Goal: Task Accomplishment & Management: Manage account settings

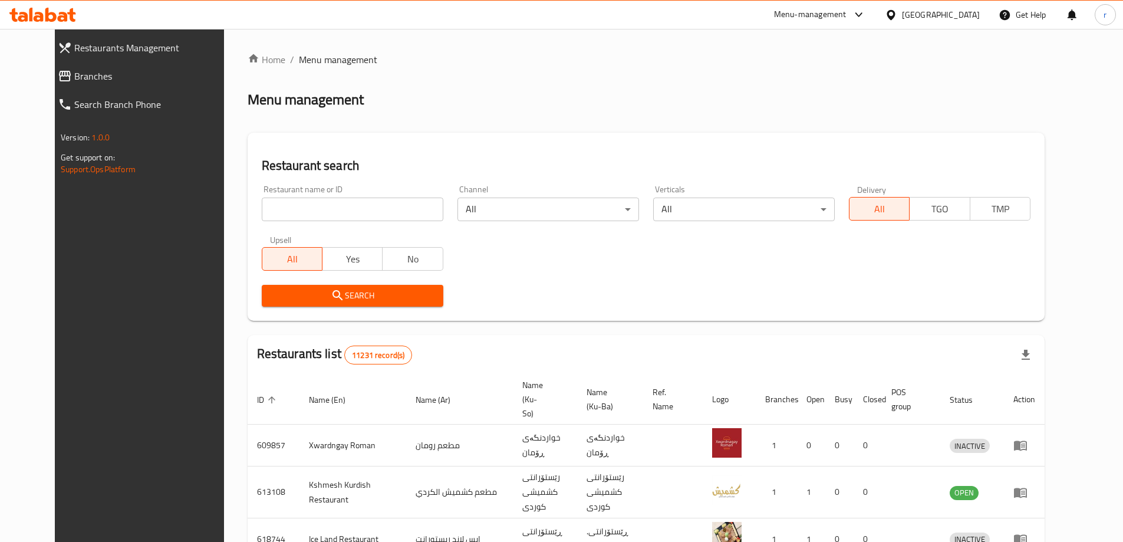
click at [293, 209] on input "search" at bounding box center [352, 209] width 181 height 24
paste input "Avenza"
type input "Avenza"
click at [271, 295] on span "Search" at bounding box center [352, 295] width 163 height 15
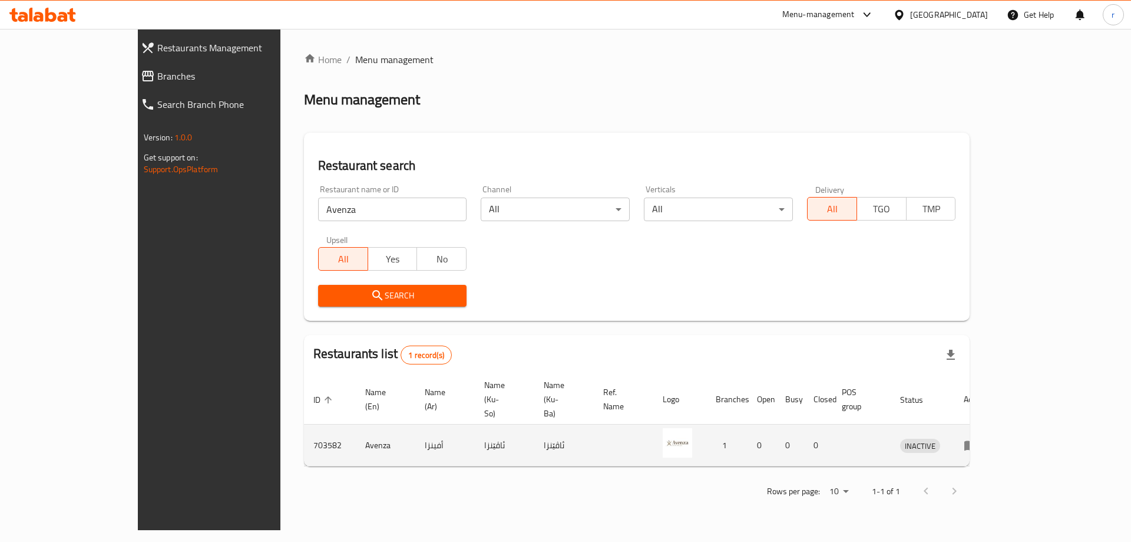
click at [978, 438] on icon "enhanced table" at bounding box center [971, 445] width 14 height 14
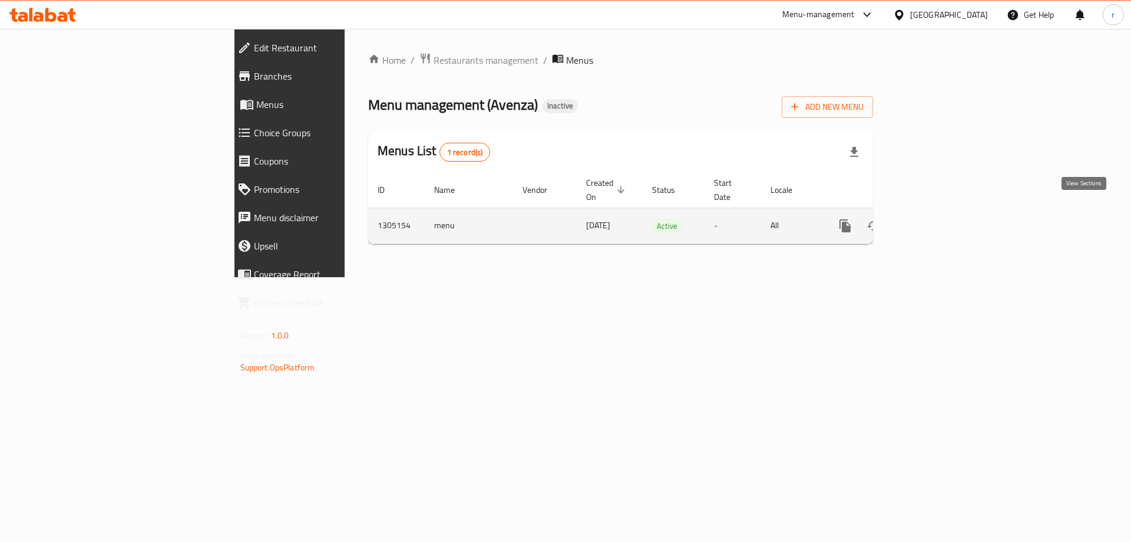
click at [938, 219] on icon "enhanced table" at bounding box center [930, 226] width 14 height 14
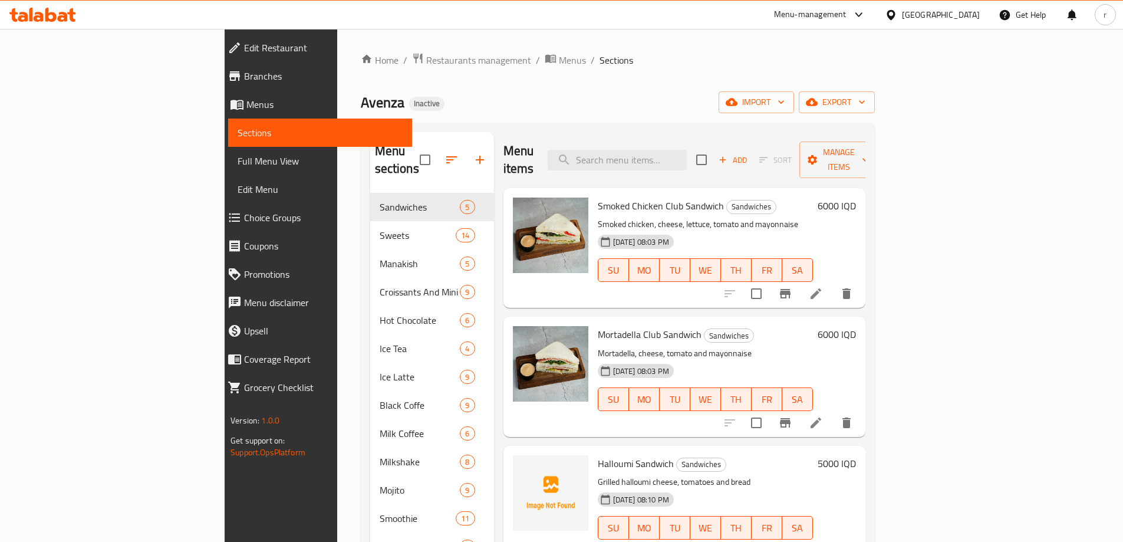
click at [237, 159] on span "Full Menu View" at bounding box center [319, 161] width 165 height 14
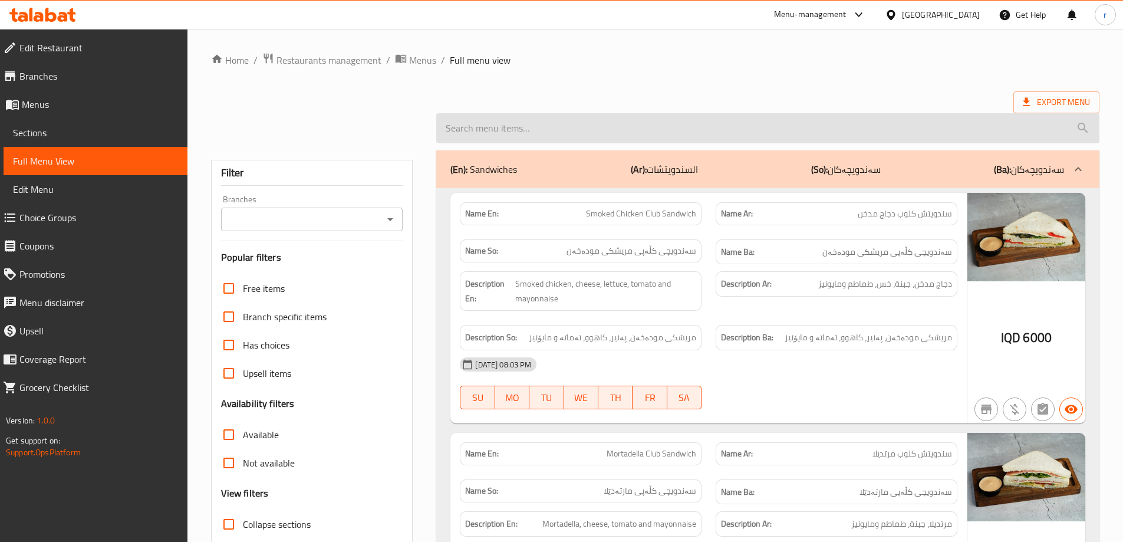
click at [536, 128] on input "search" at bounding box center [767, 128] width 663 height 30
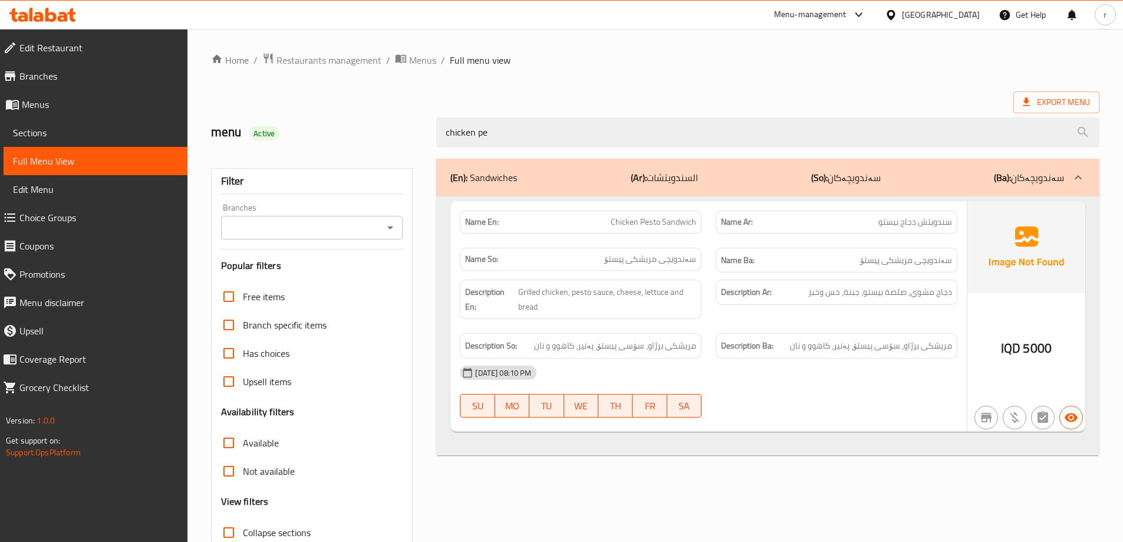
type input "chicken pe"
click at [586, 70] on div "Home / Restaurants management / Menus / Full menu view Export Menu menu Active …" at bounding box center [655, 327] width 888 height 551
click at [108, 142] on link "Sections" at bounding box center [96, 132] width 184 height 28
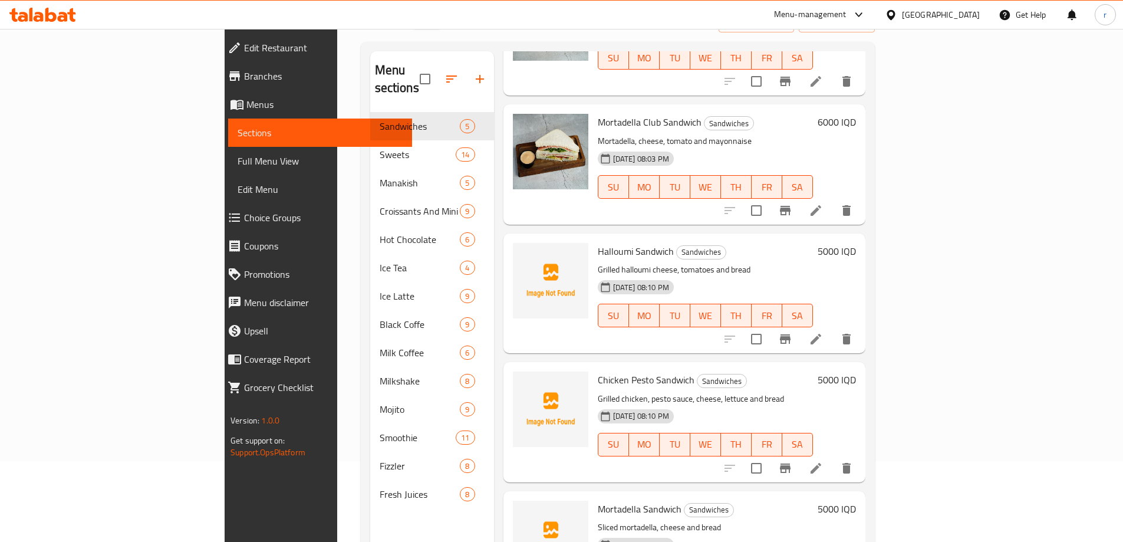
scroll to position [165, 0]
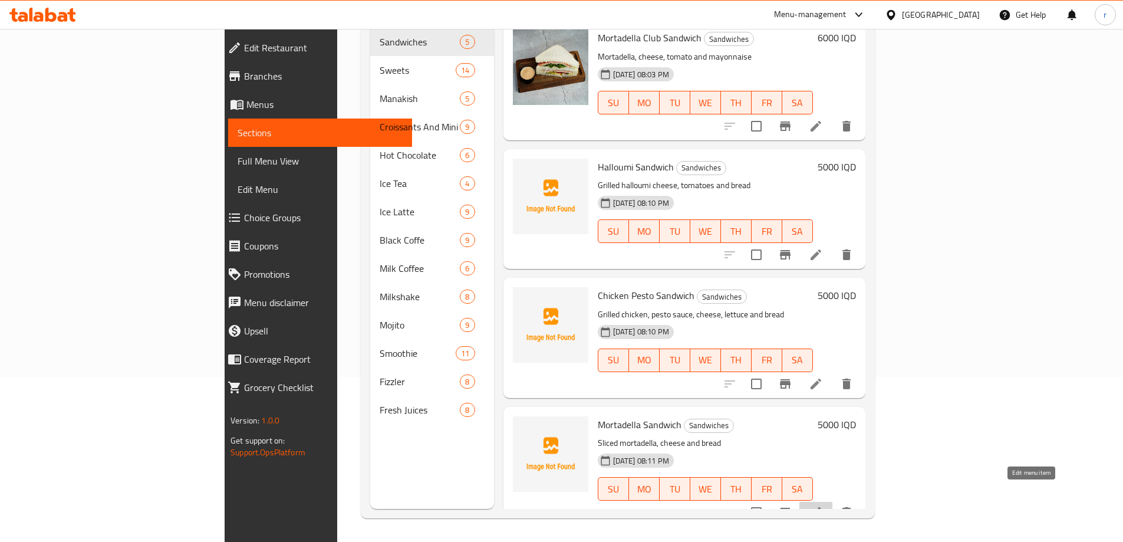
click at [823, 505] on icon at bounding box center [815, 512] width 14 height 14
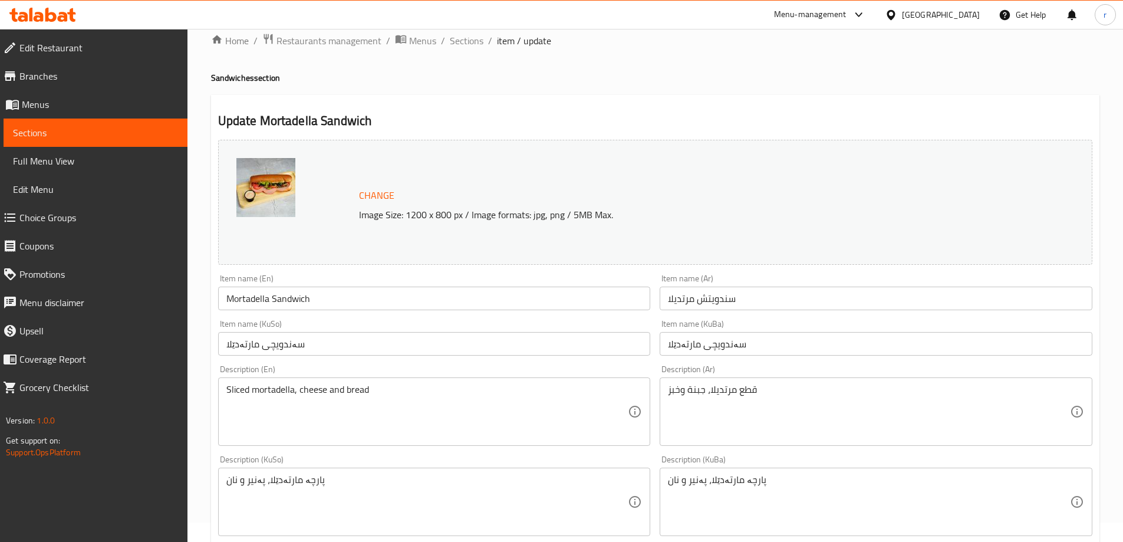
scroll to position [157, 0]
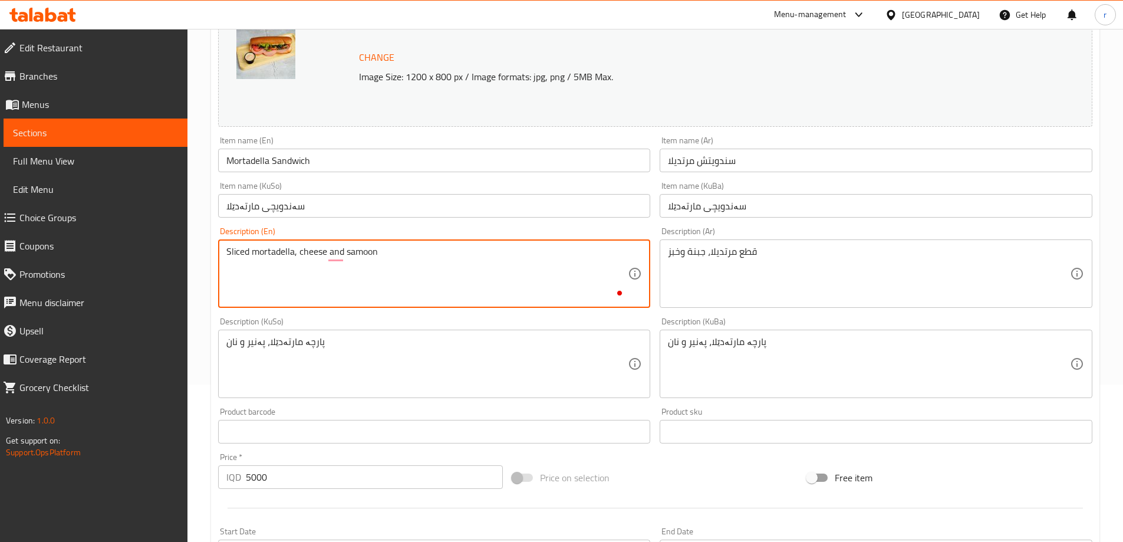
type textarea "Sliced mortadella, cheese and samoon"
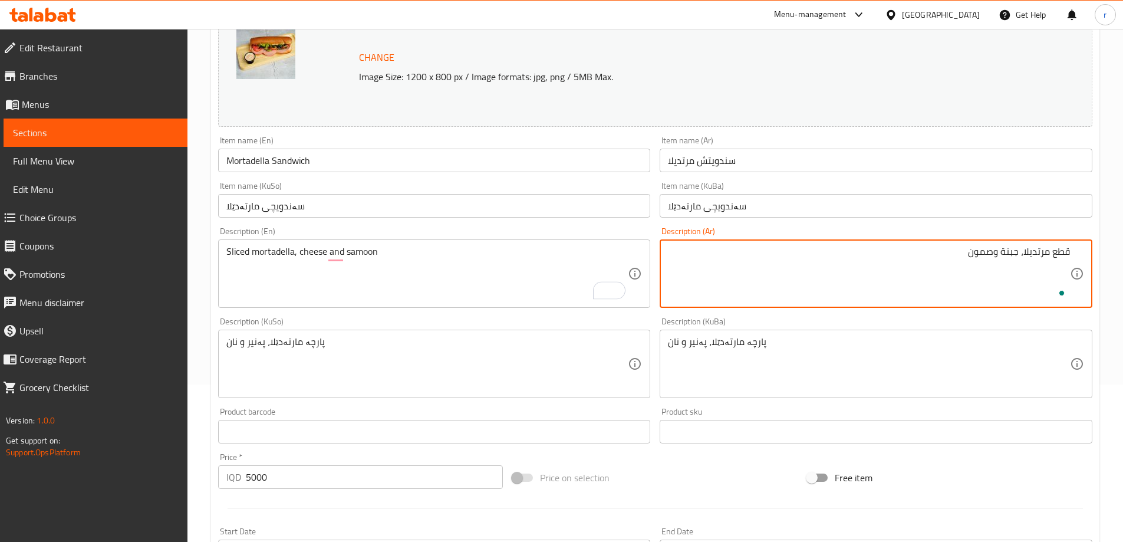
type textarea "قطع مرتديلا، جبنة وصمون"
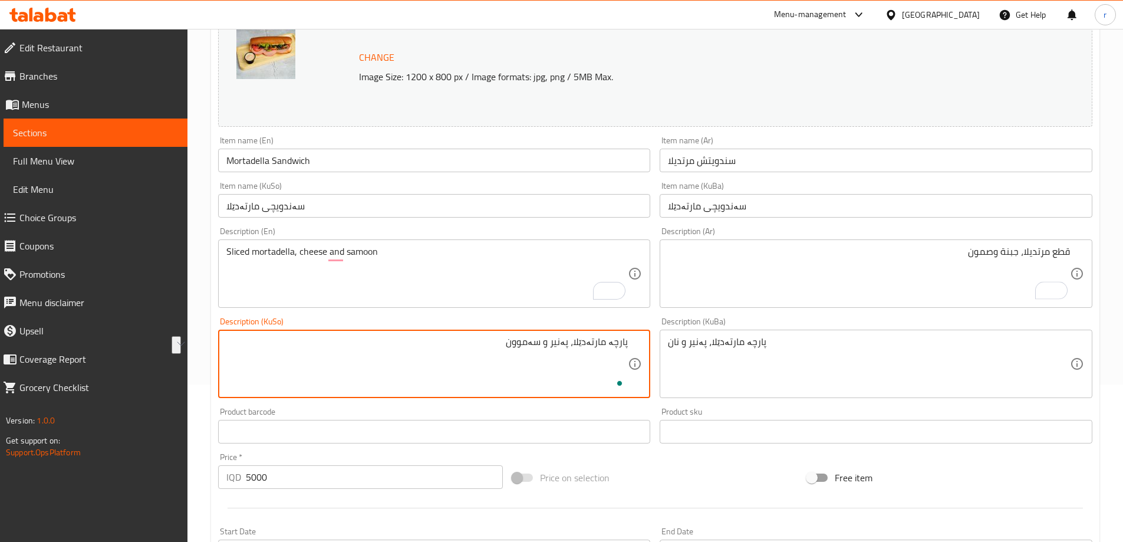
type textarea "پارچە مارتەدێلا، پەنیر و سەموون"
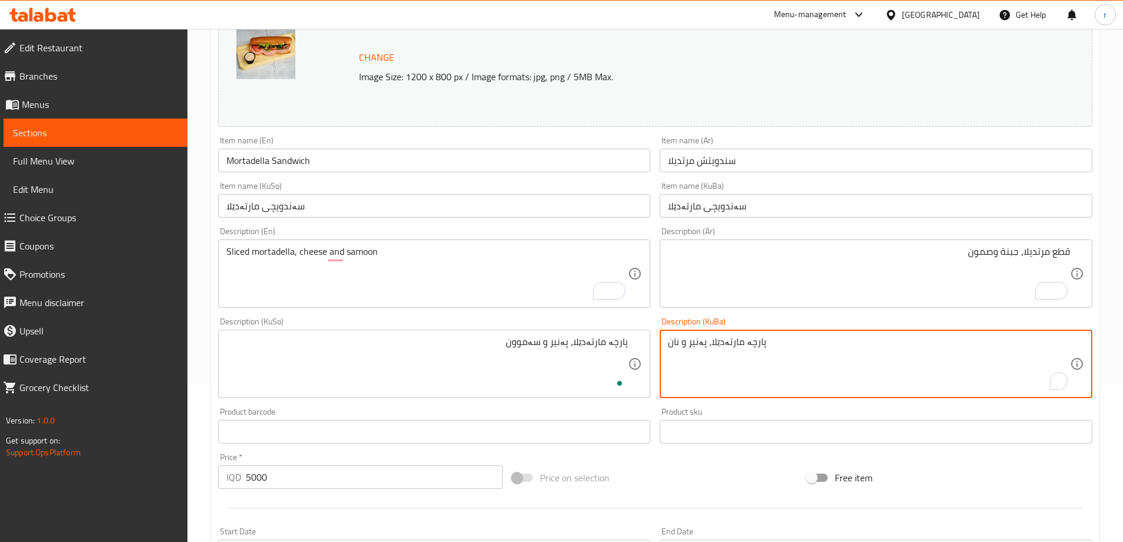
paste textarea "سەموو"
type textarea "پارچە مارتەدێلا، پەنیر و سەموون"
click at [446, 240] on div "Sliced mortadella, cheese and samoon Description (En)" at bounding box center [434, 273] width 433 height 68
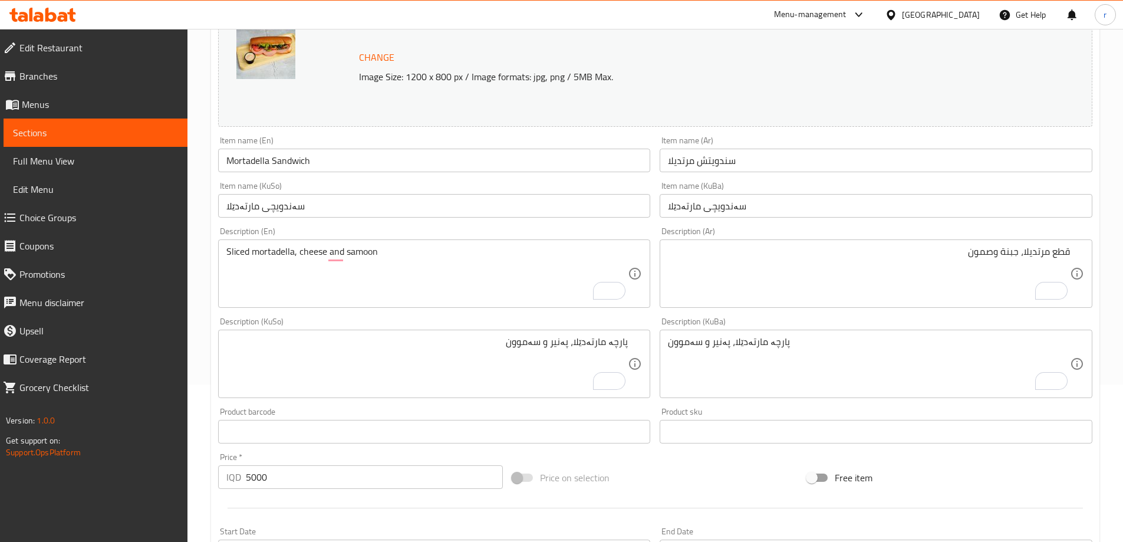
click at [658, 316] on div "Description (KuBa) پارچە مارتەدێلا، پەنیر و سەموون Description (KuBa)" at bounding box center [876, 357] width 442 height 90
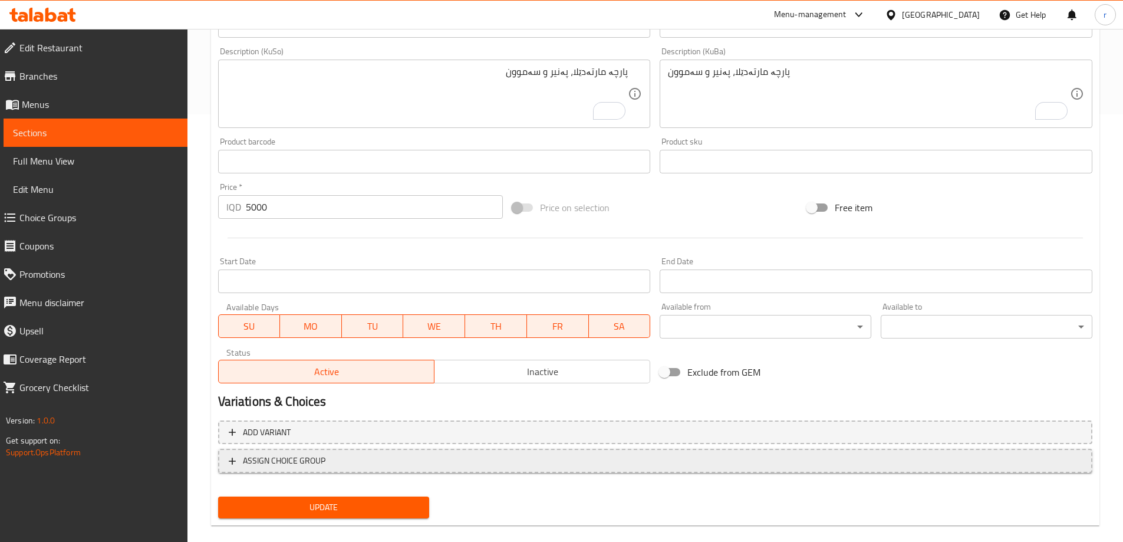
scroll to position [444, 0]
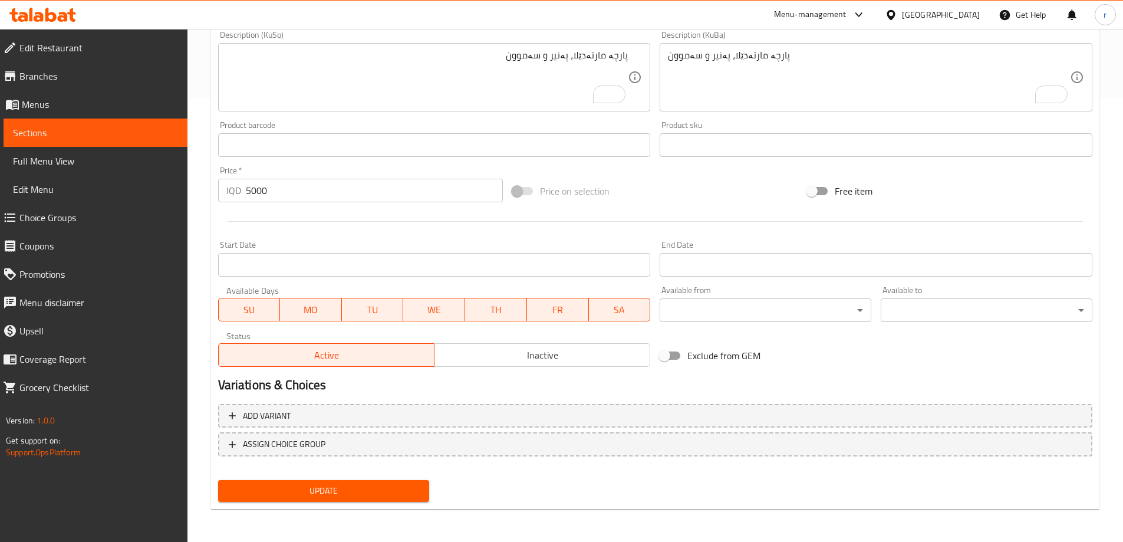
click at [396, 489] on span "Update" at bounding box center [323, 490] width 193 height 15
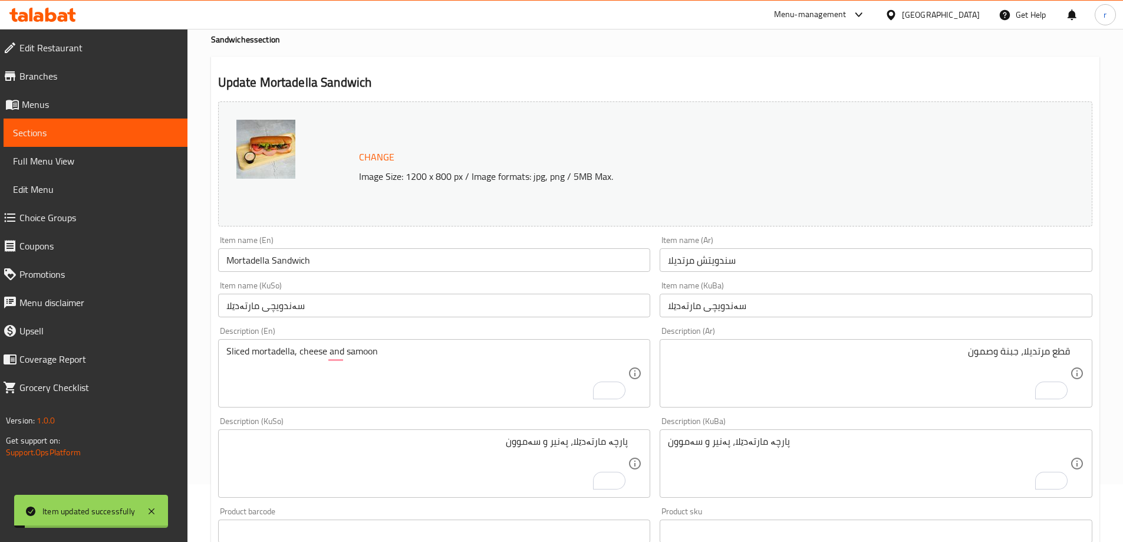
scroll to position [0, 0]
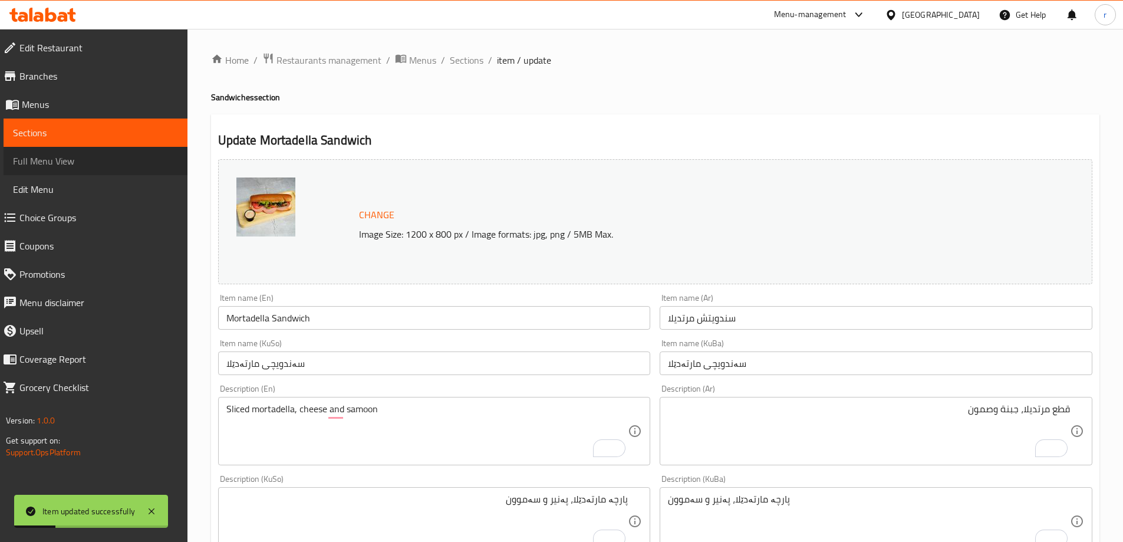
click at [97, 156] on span "Full Menu View" at bounding box center [95, 161] width 165 height 14
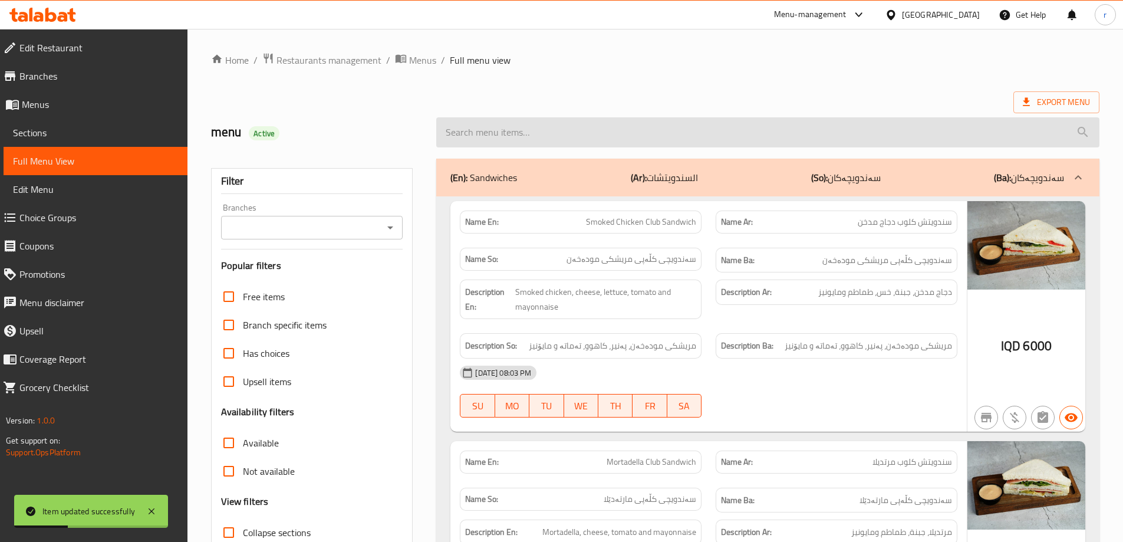
click at [549, 130] on input "search" at bounding box center [767, 132] width 663 height 30
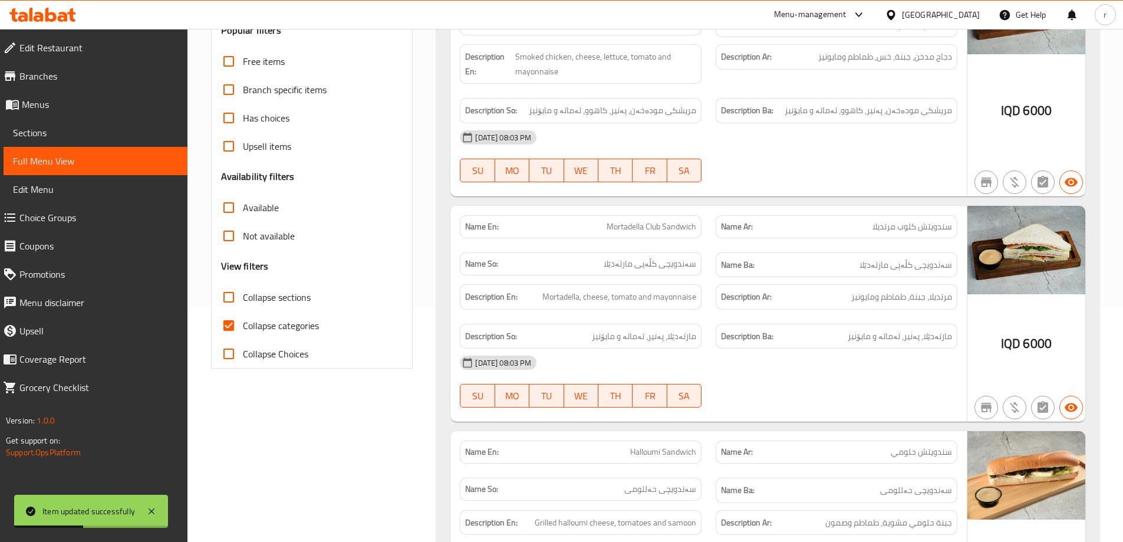
scroll to position [236, 0]
click at [230, 302] on input "Collapse sections" at bounding box center [228, 296] width 28 height 28
checkbox input "true"
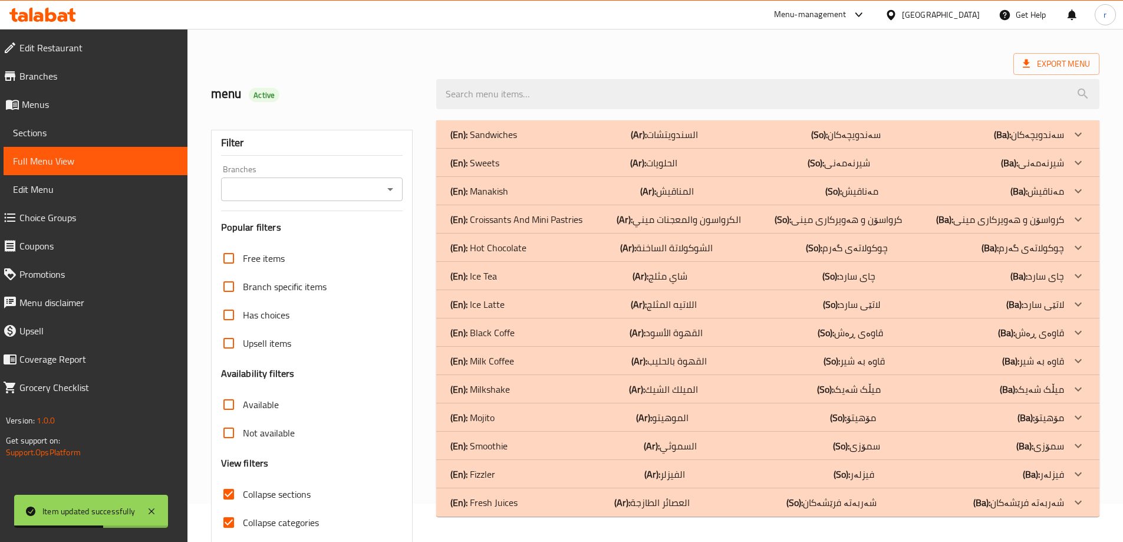
scroll to position [0, 0]
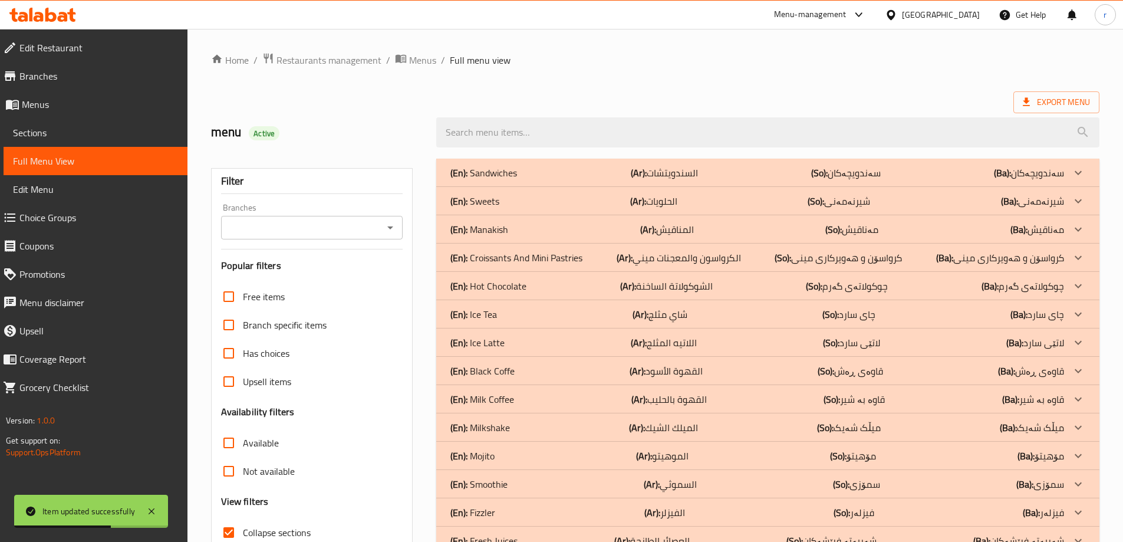
click at [493, 179] on p "(En): Sandwiches" at bounding box center [483, 173] width 67 height 14
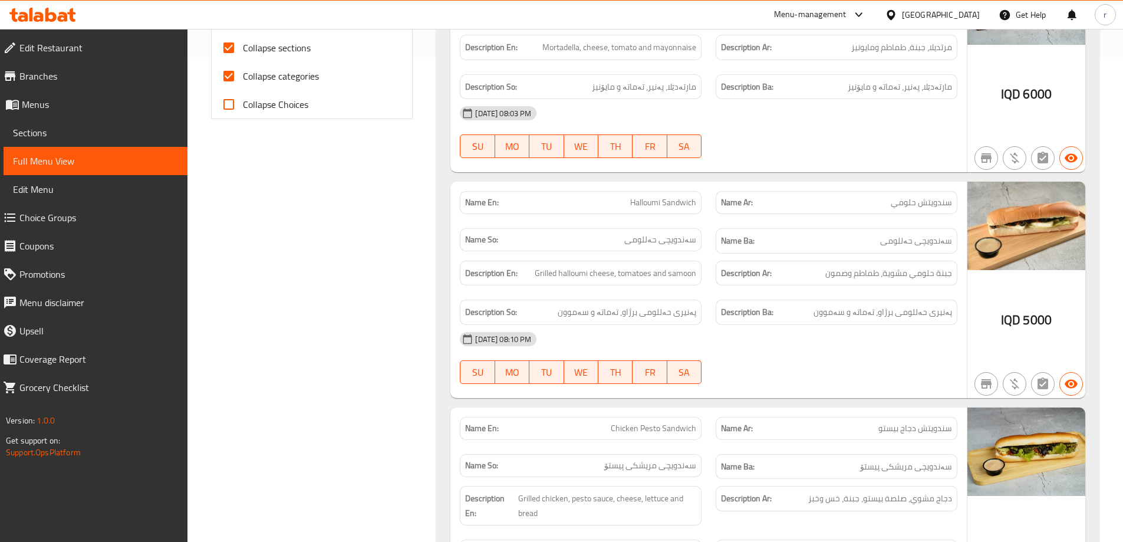
scroll to position [629, 0]
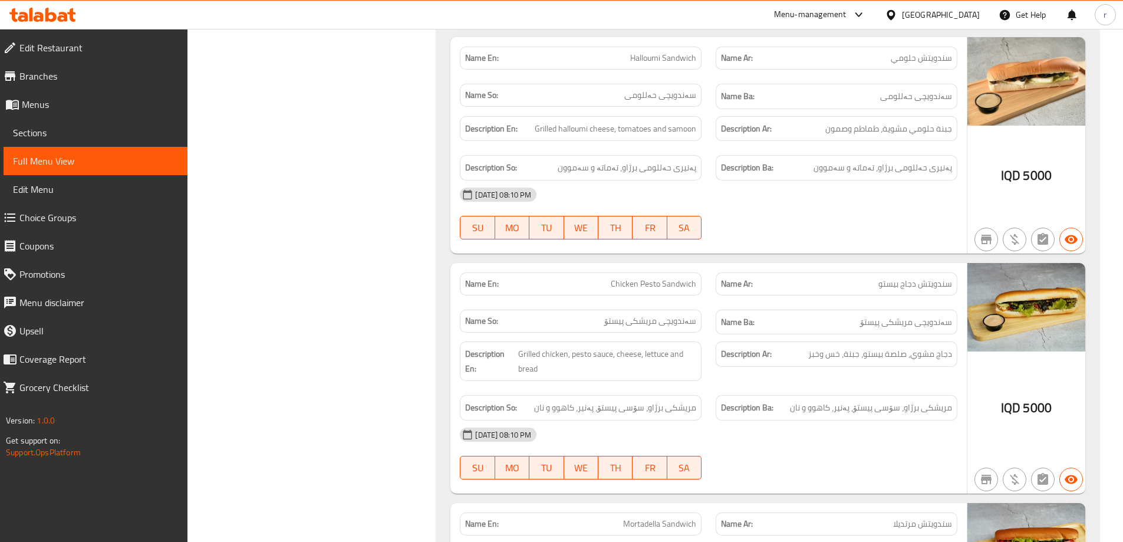
click at [129, 137] on span "Sections" at bounding box center [95, 133] width 165 height 14
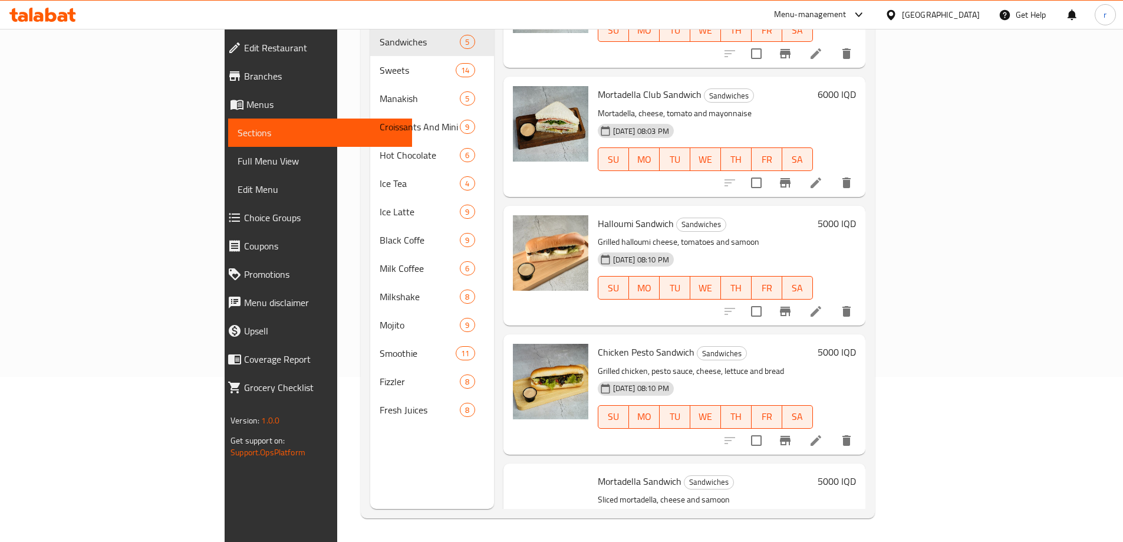
scroll to position [131, 0]
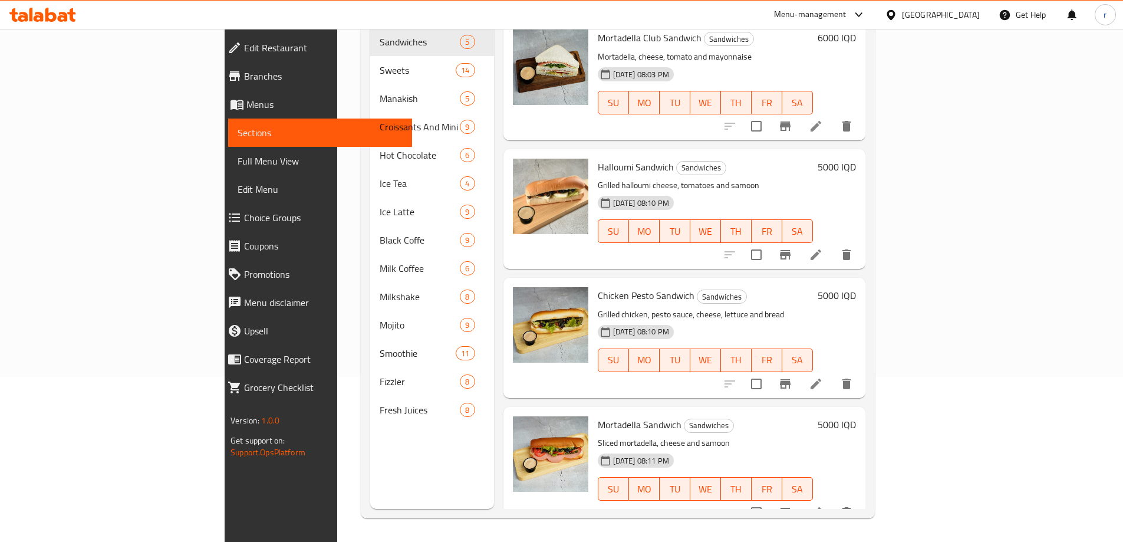
click at [823, 377] on icon at bounding box center [815, 384] width 14 height 14
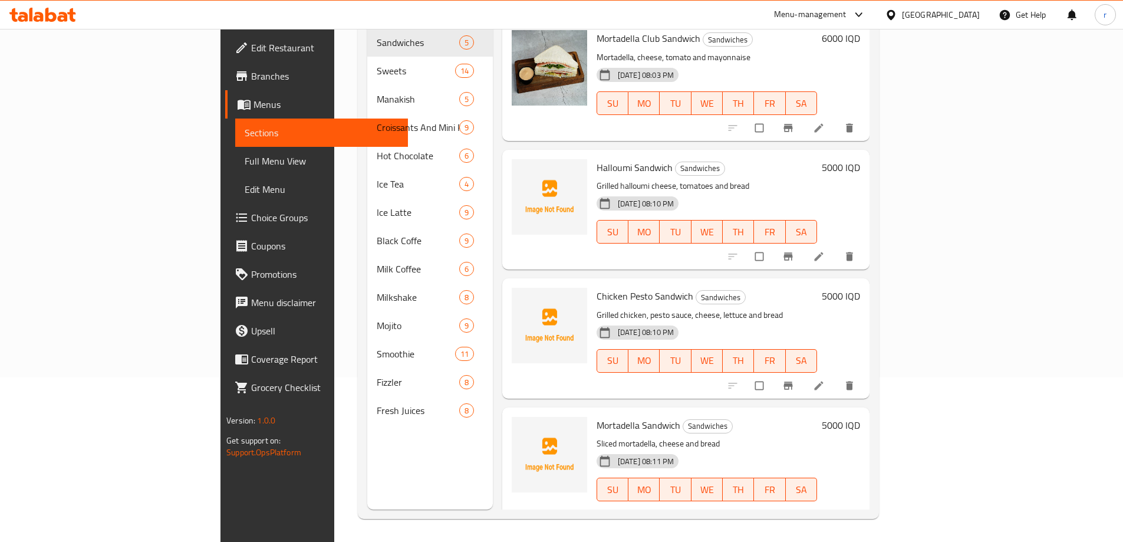
scroll to position [165, 0]
click at [824, 379] on icon at bounding box center [819, 385] width 12 height 12
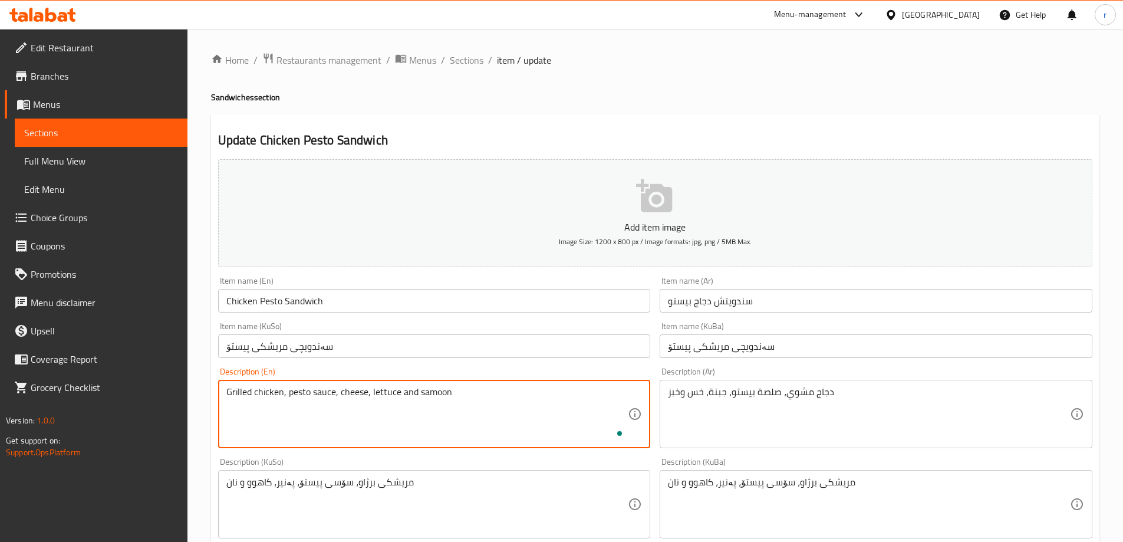
type textarea "Grilled chicken, pesto sauce, cheese, lettuce and samoon"
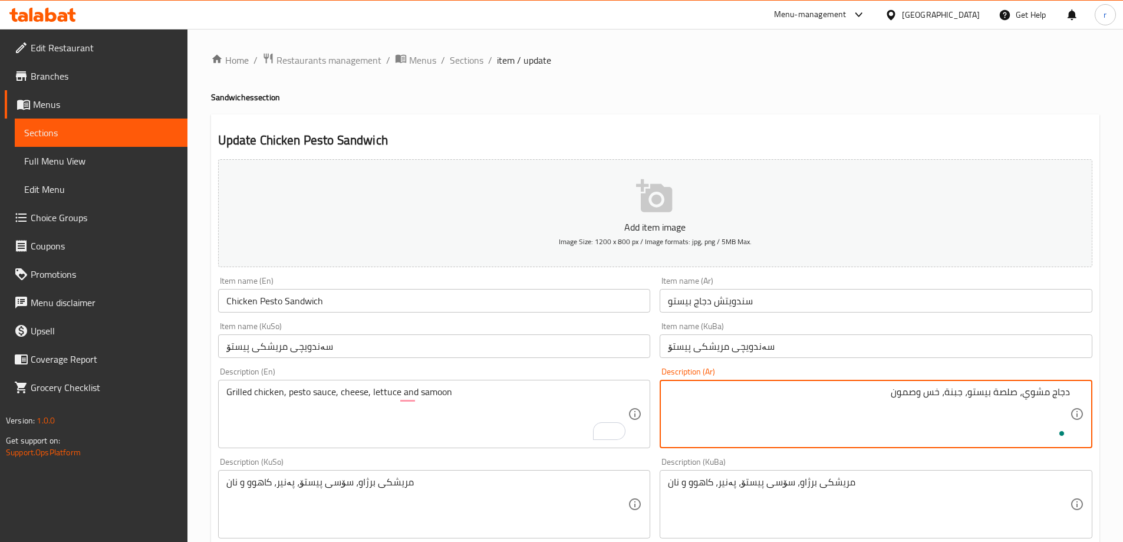
type textarea "دجاج مشوي، صلصة بيستو، جبنة، خس وصمون"
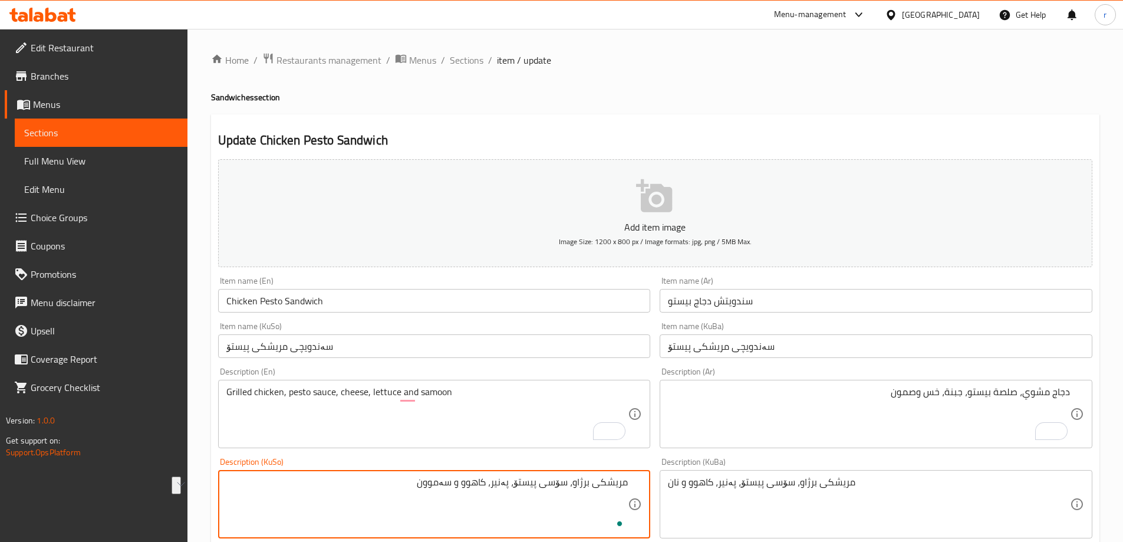
type textarea "مریشکی برژاو، سۆسی پیستۆ، پەنیر، کاهوو و سەموون"
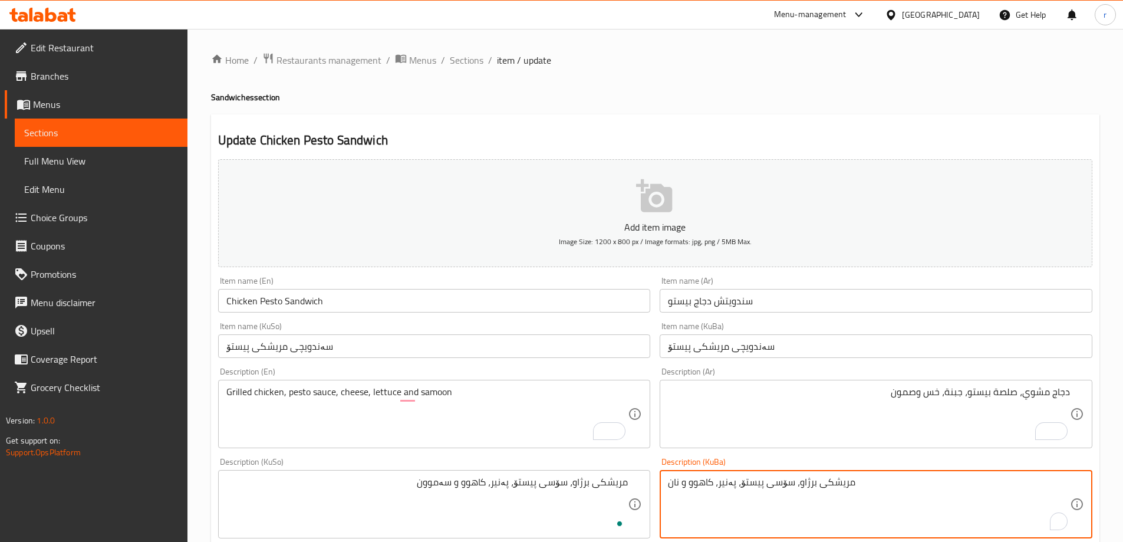
paste textarea "سەموو"
type textarea "مریشکی برژاو، سۆسی پیستۆ، پەنیر، کاهوو و سەموون"
click at [494, 367] on div "Description (En) Grilled chicken, pesto sauce, cheese, lettuce and samoon Descr…" at bounding box center [434, 407] width 442 height 90
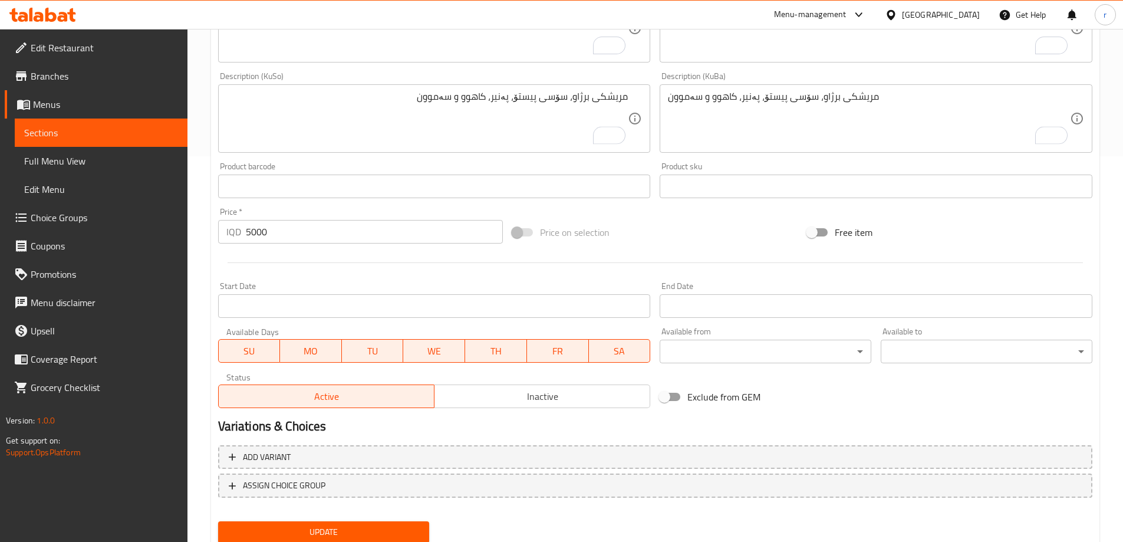
scroll to position [427, 0]
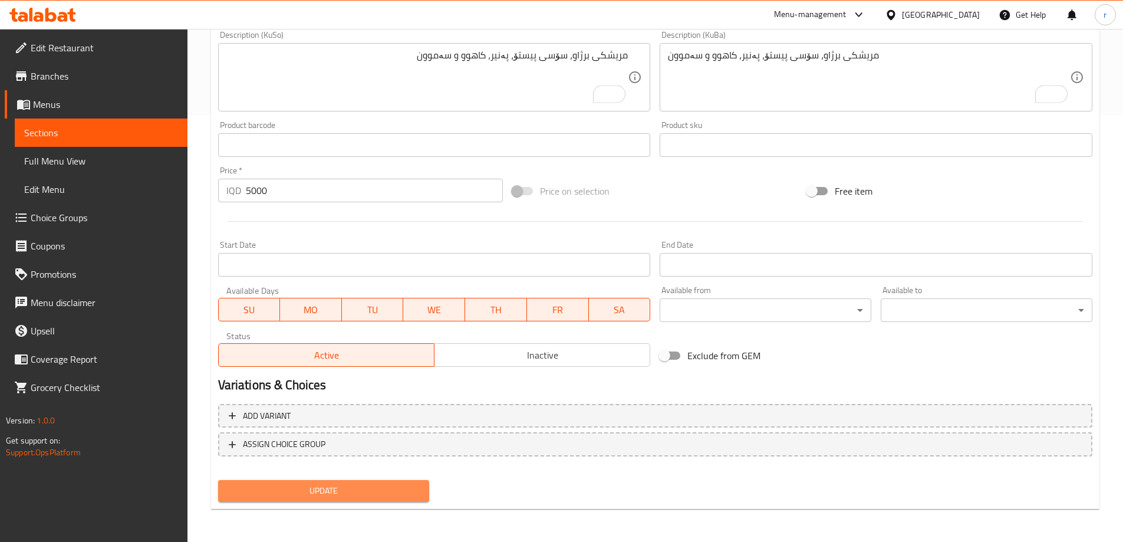
click at [397, 487] on span "Update" at bounding box center [323, 490] width 193 height 15
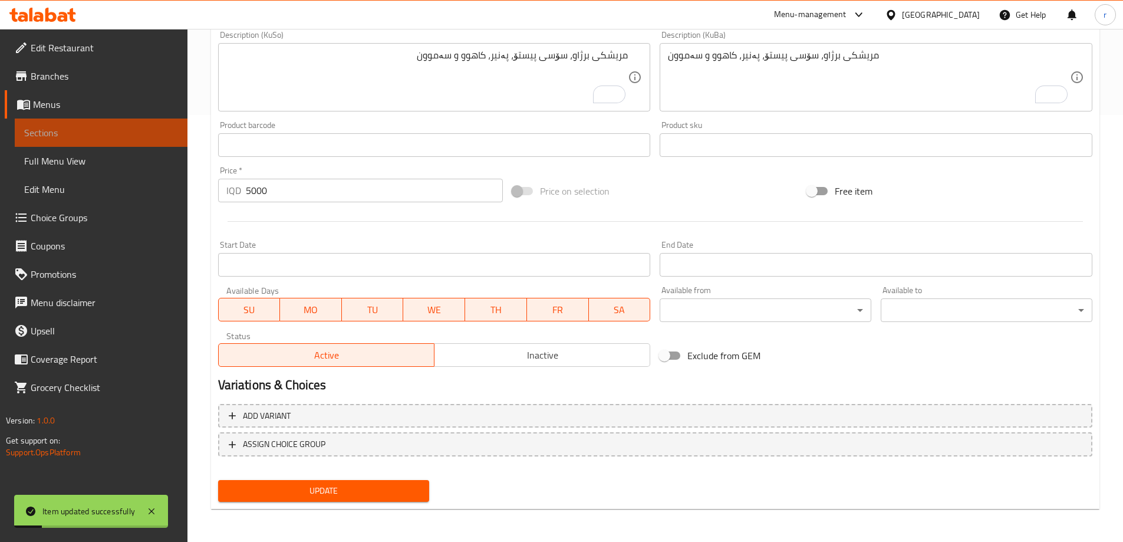
click at [141, 132] on span "Sections" at bounding box center [101, 133] width 154 height 14
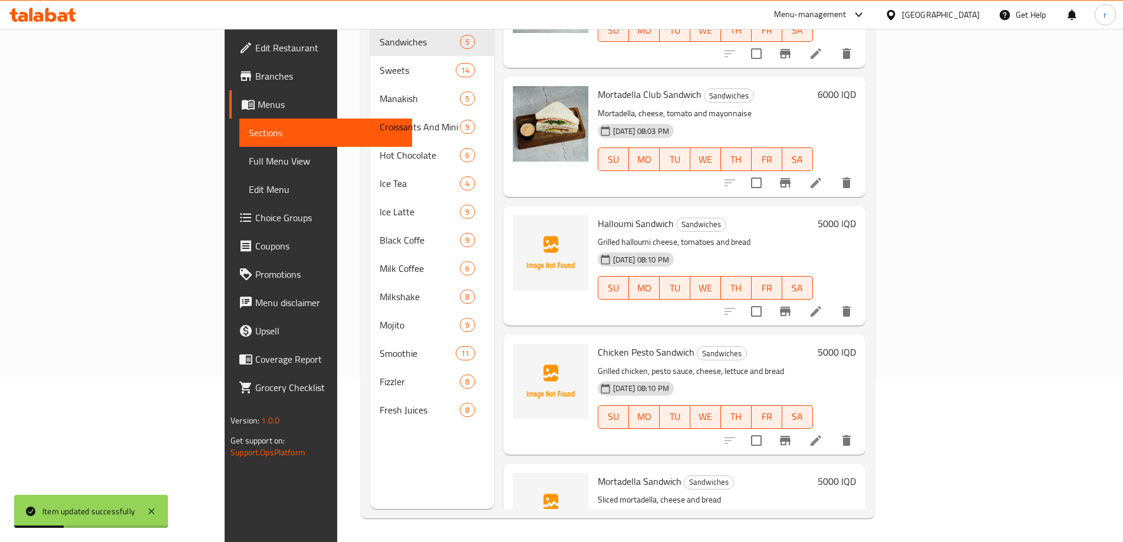
scroll to position [131, 0]
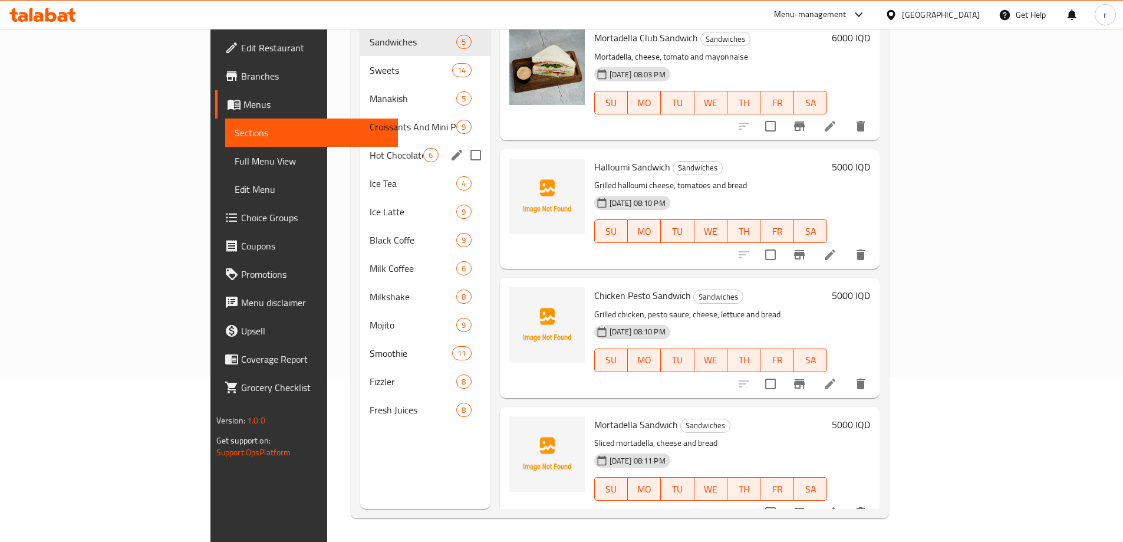
click at [360, 145] on div "Hot Chocolate 6" at bounding box center [425, 155] width 130 height 28
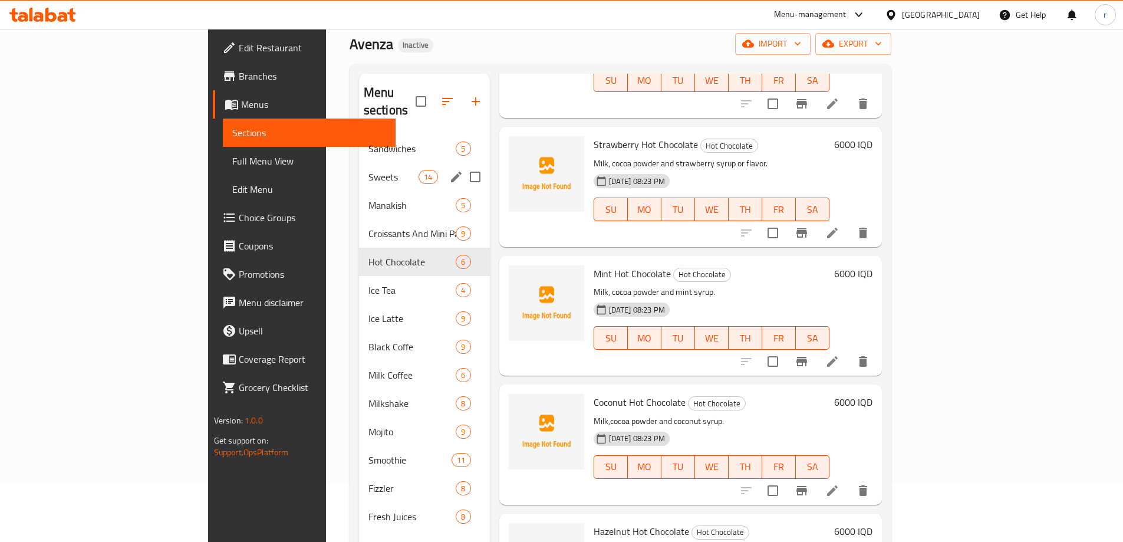
scroll to position [8, 0]
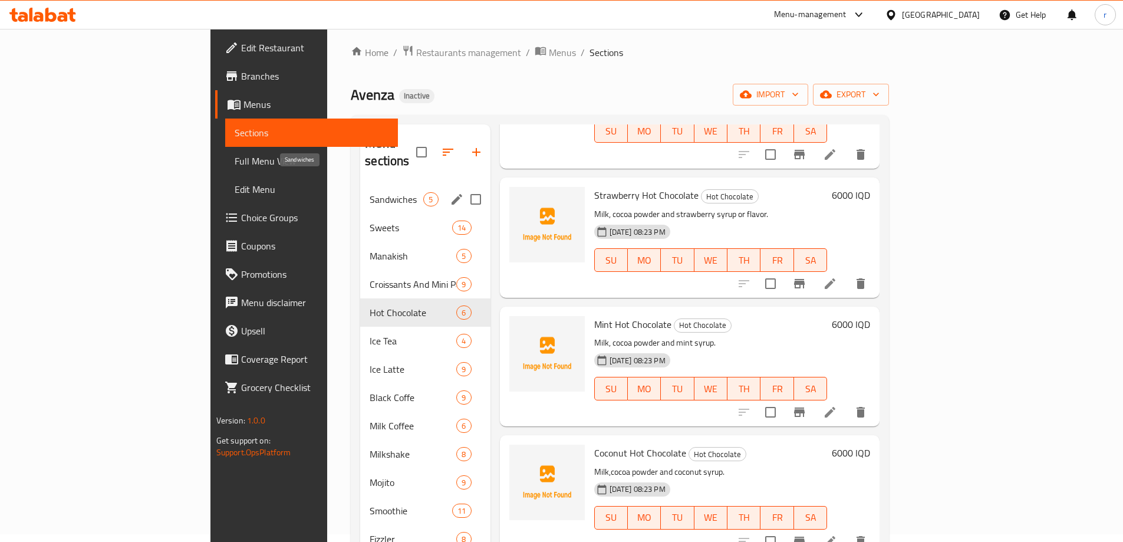
click at [369, 192] on span "Sandwiches" at bounding box center [396, 199] width 54 height 14
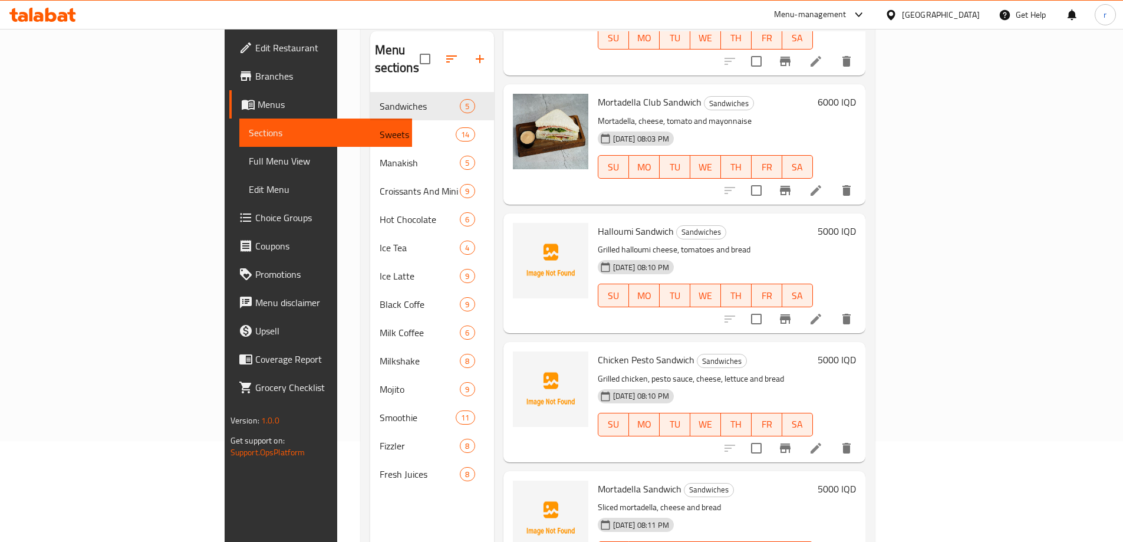
scroll to position [165, 0]
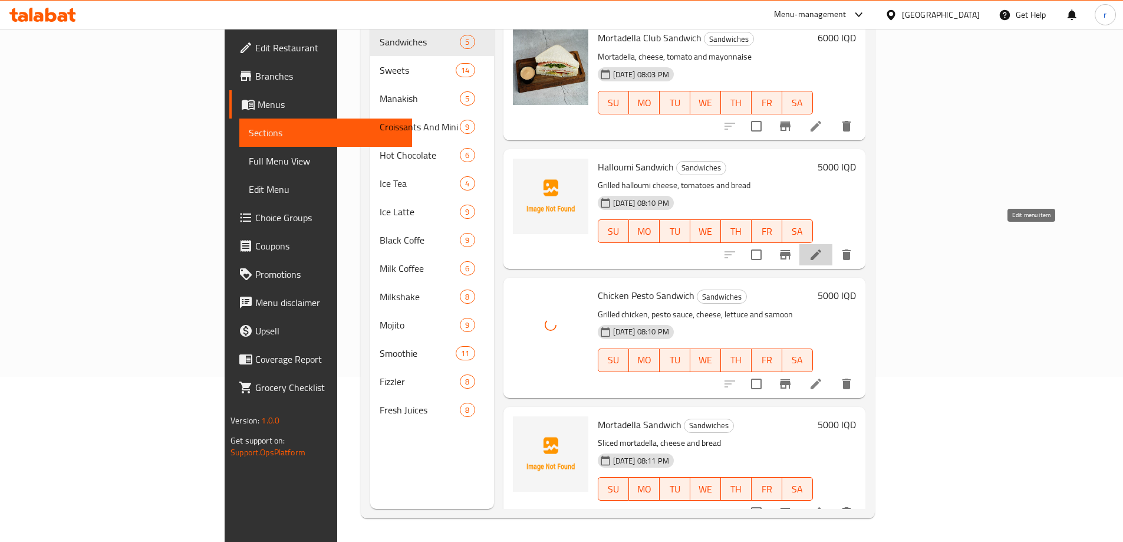
click at [821, 249] on icon at bounding box center [815, 254] width 11 height 11
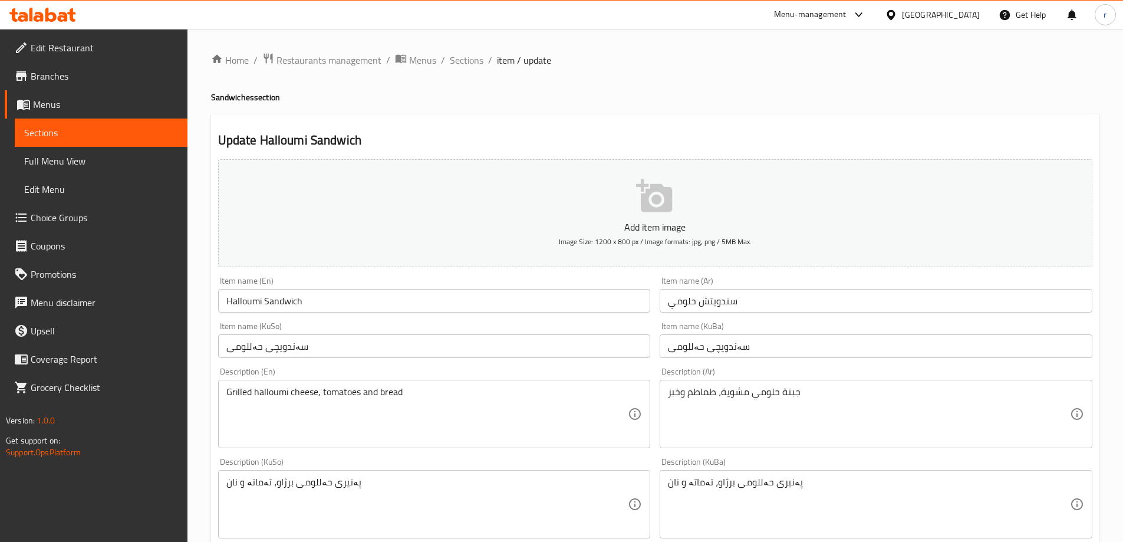
scroll to position [78, 0]
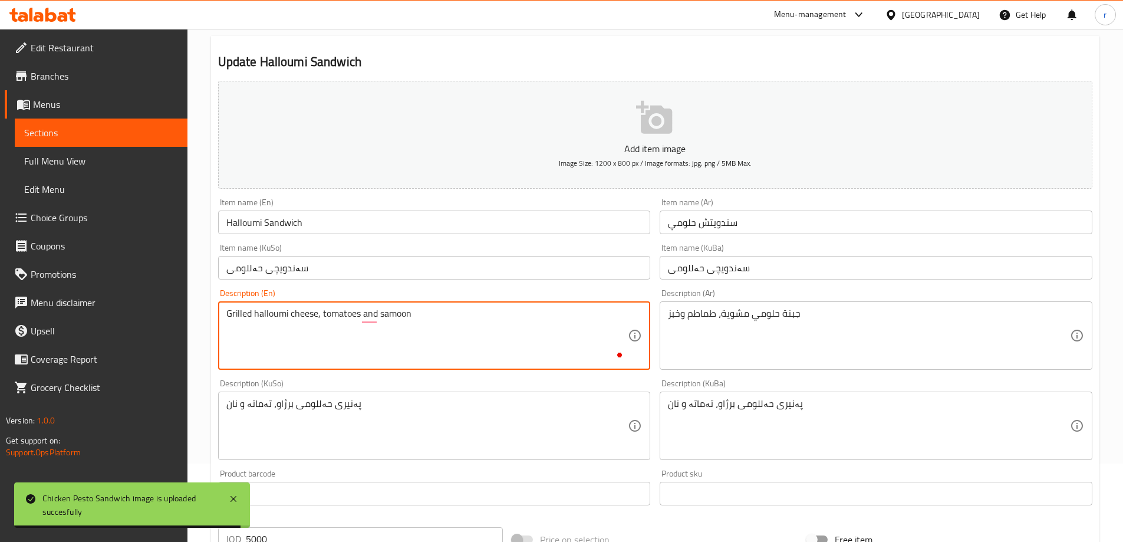
type textarea "Grilled halloumi cheese, tomatoes and samoon"
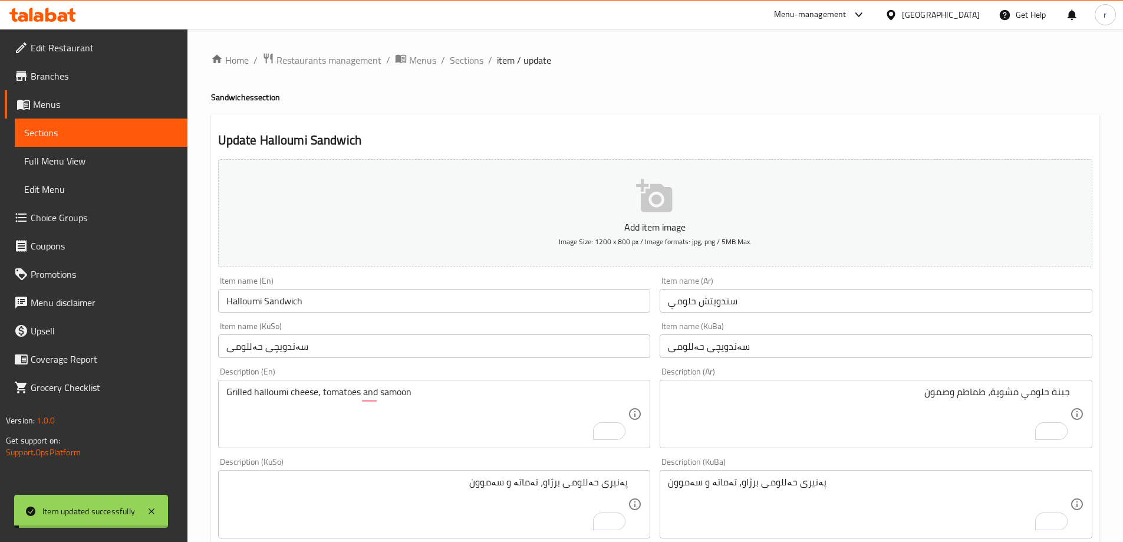
scroll to position [427, 0]
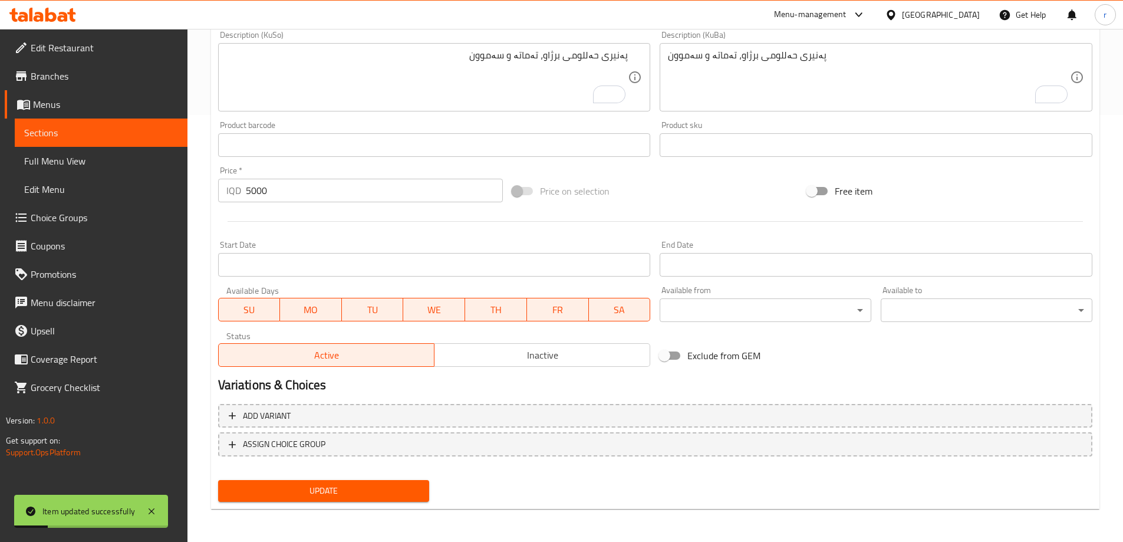
click at [133, 137] on span "Sections" at bounding box center [101, 133] width 154 height 14
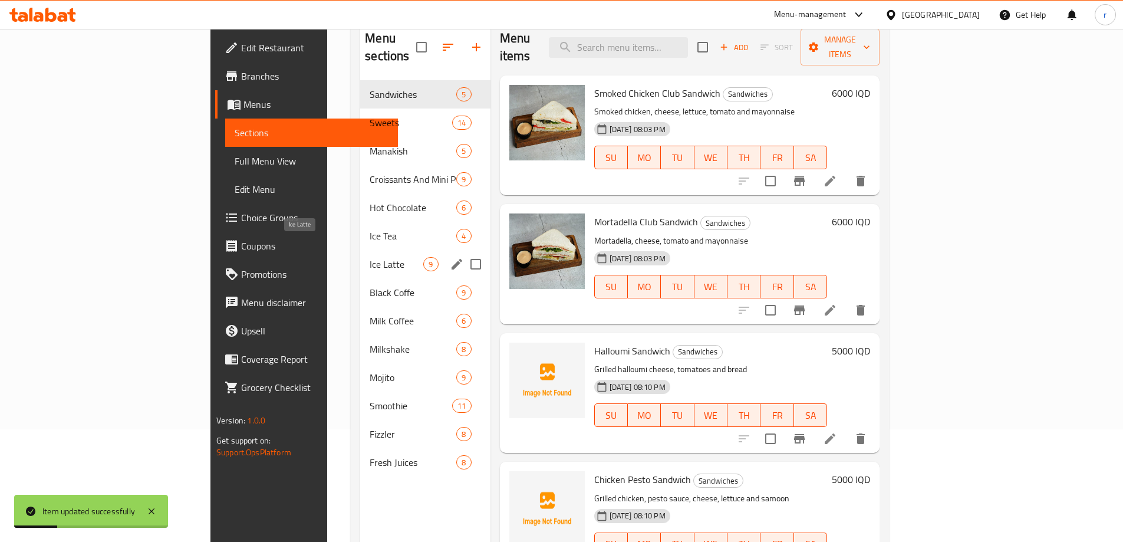
scroll to position [87, 0]
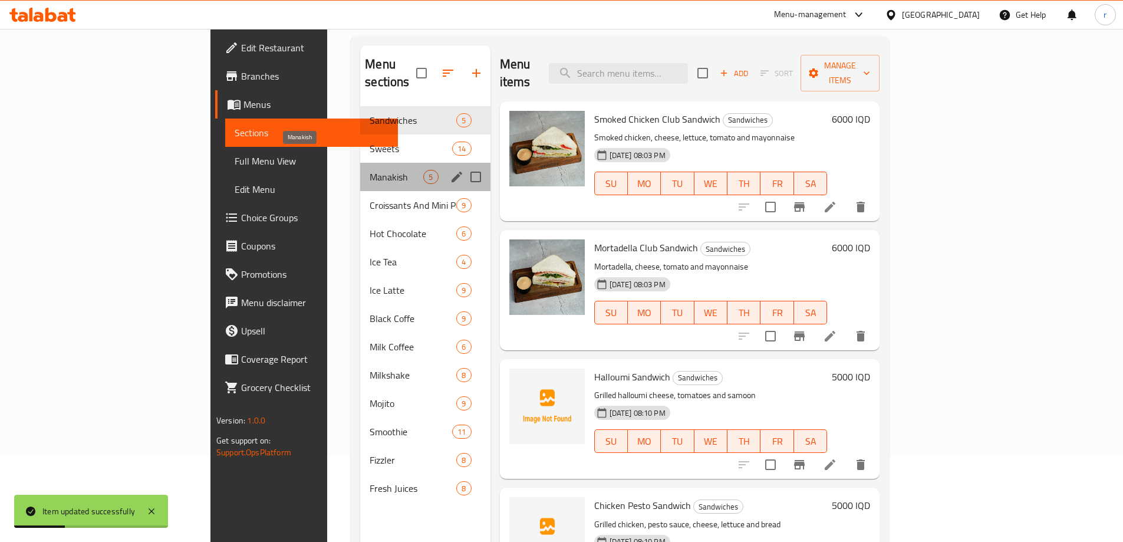
click at [369, 170] on span "Manakish" at bounding box center [396, 177] width 54 height 14
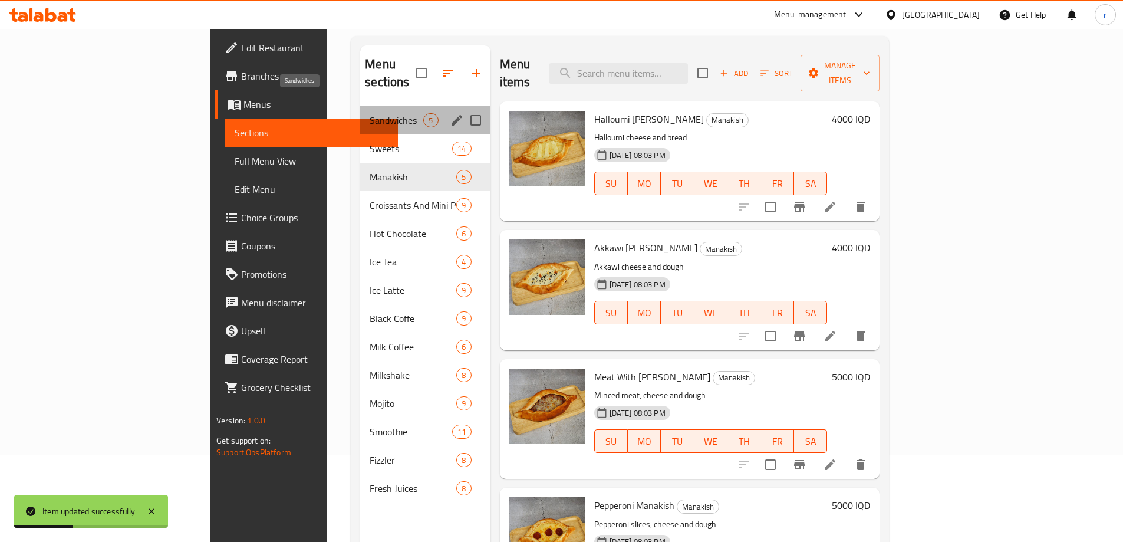
click at [369, 113] on span "Sandwiches" at bounding box center [396, 120] width 54 height 14
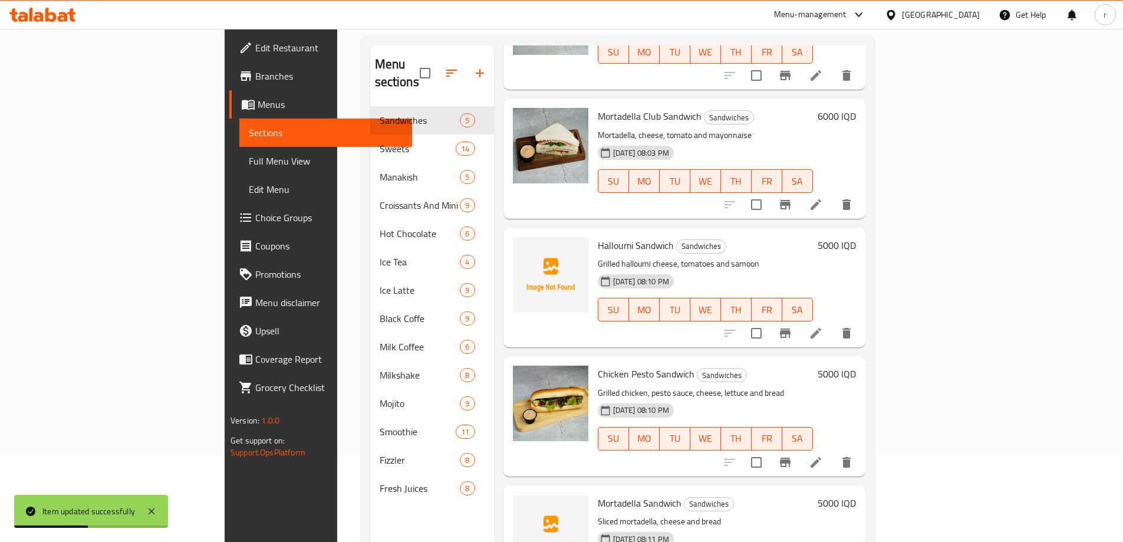
scroll to position [165, 0]
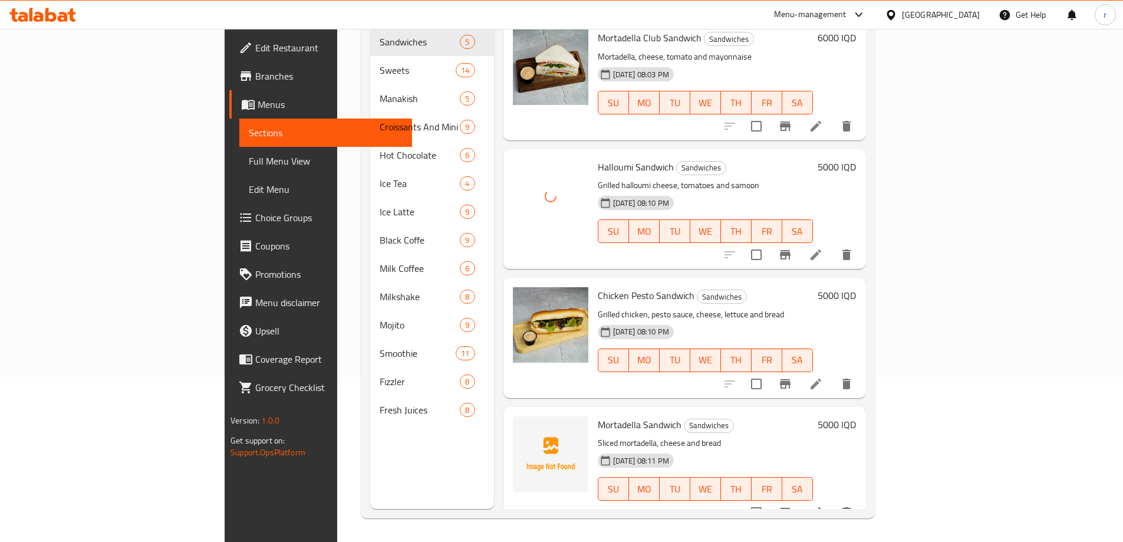
click at [823, 247] on icon at bounding box center [815, 254] width 14 height 14
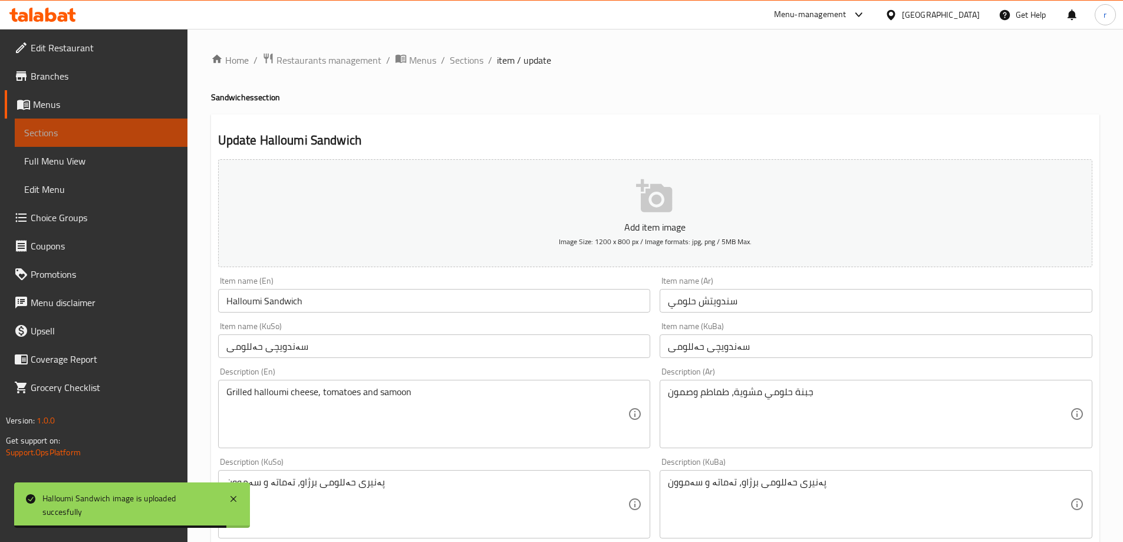
click at [155, 137] on span "Sections" at bounding box center [101, 133] width 154 height 14
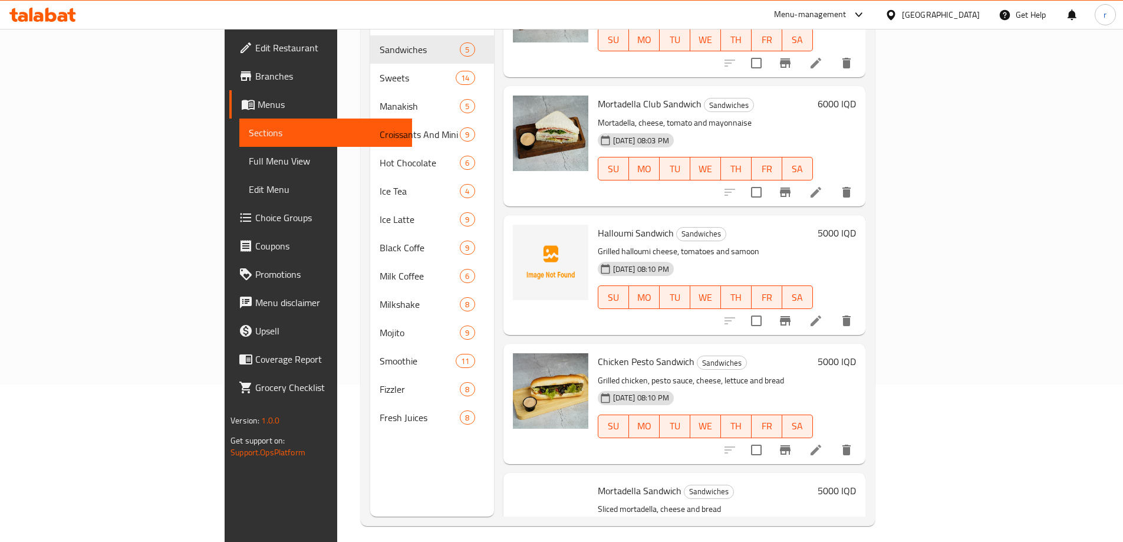
scroll to position [131, 0]
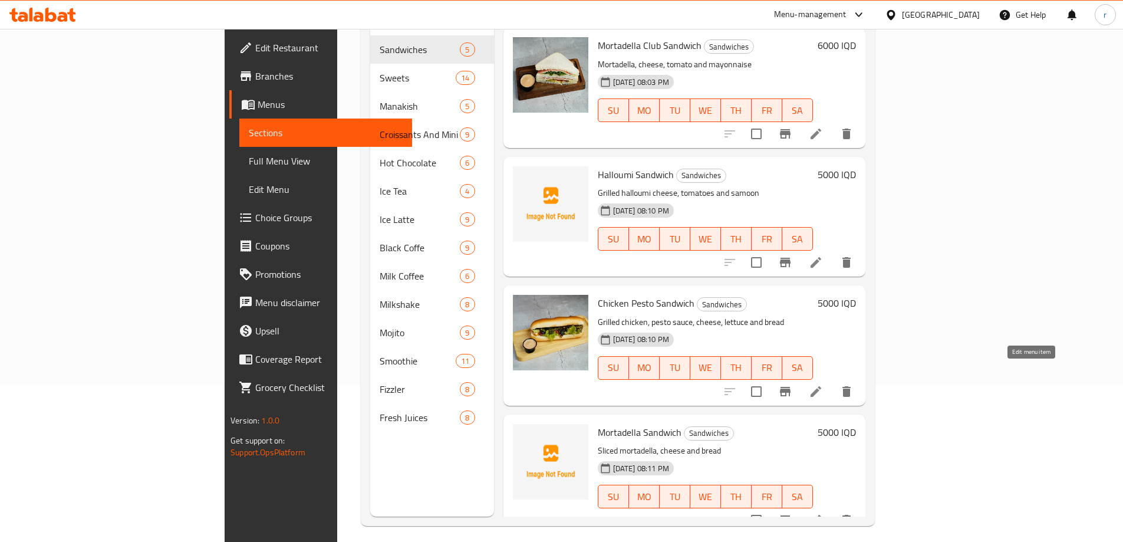
click at [823, 384] on icon at bounding box center [815, 391] width 14 height 14
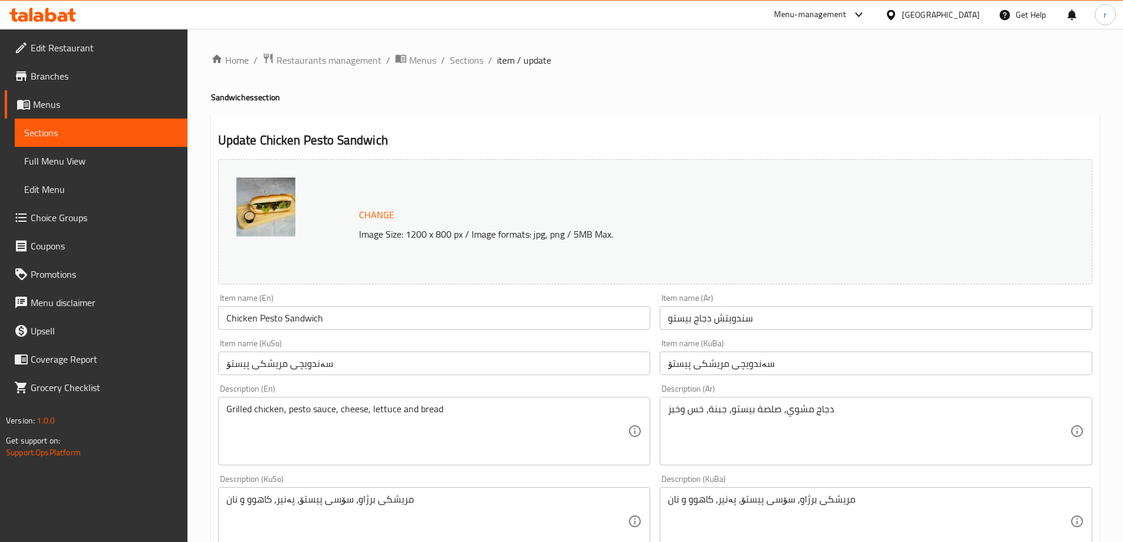
click at [147, 137] on span "Sections" at bounding box center [101, 133] width 154 height 14
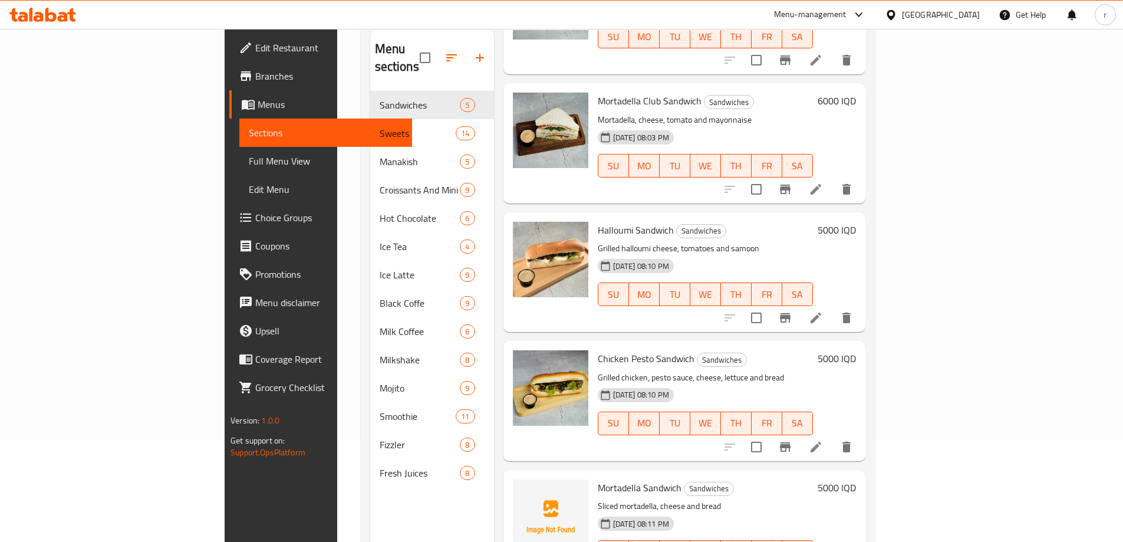
scroll to position [165, 0]
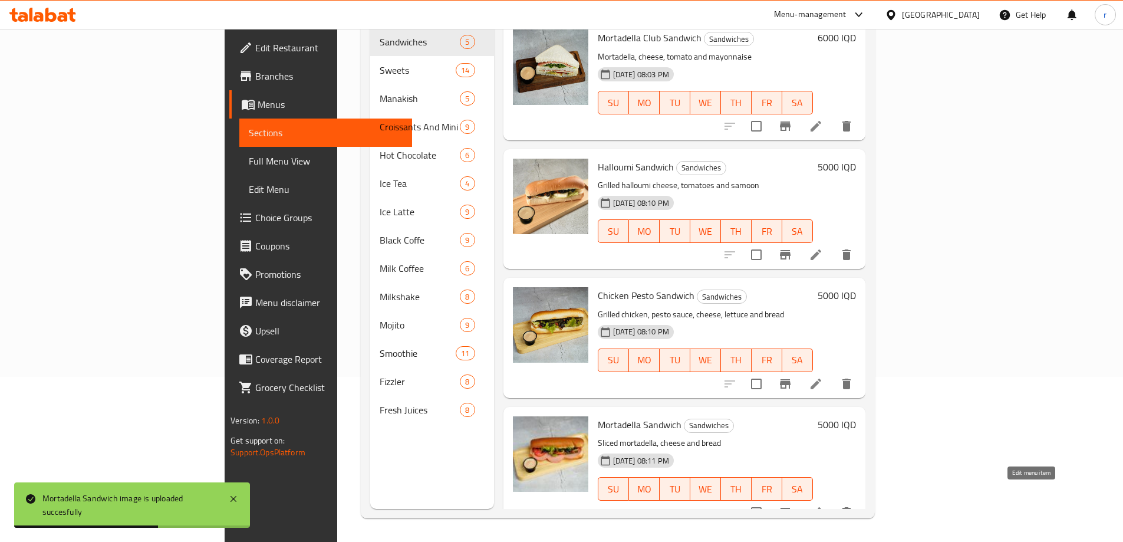
click at [821, 507] on icon at bounding box center [815, 512] width 11 height 11
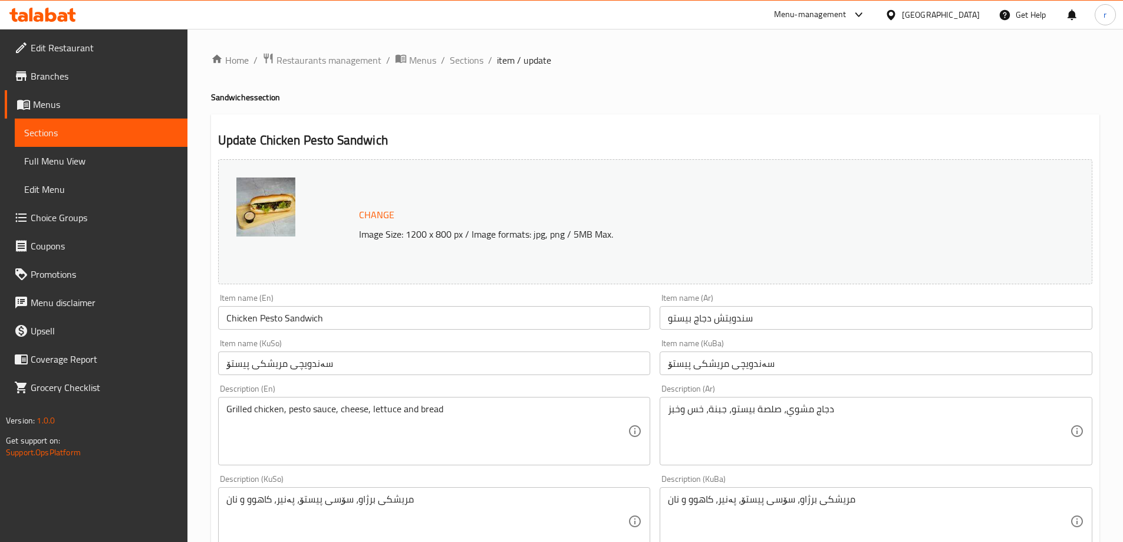
click at [67, 125] on link "Sections" at bounding box center [101, 132] width 173 height 28
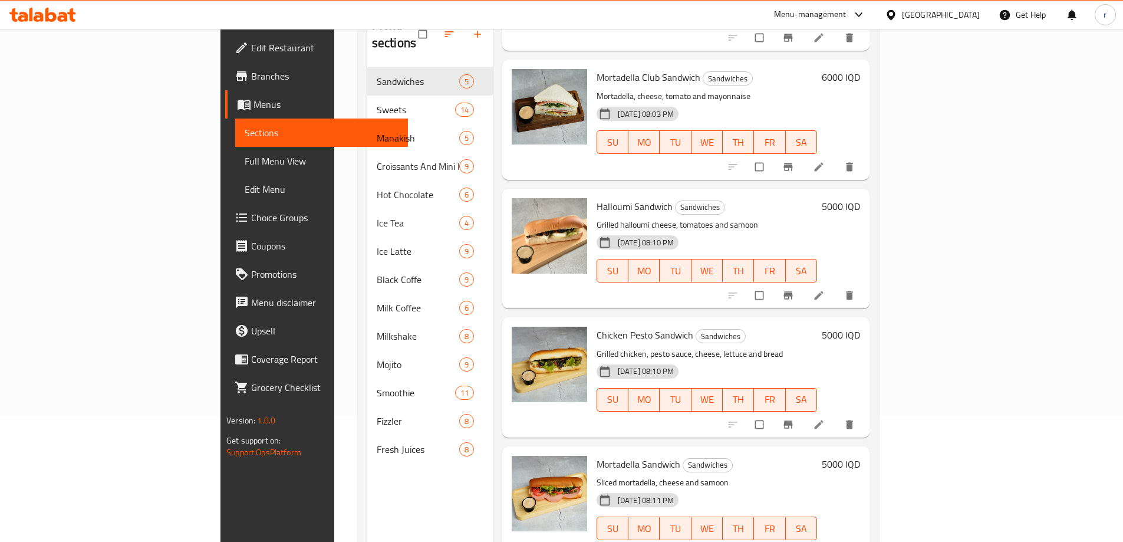
scroll to position [165, 0]
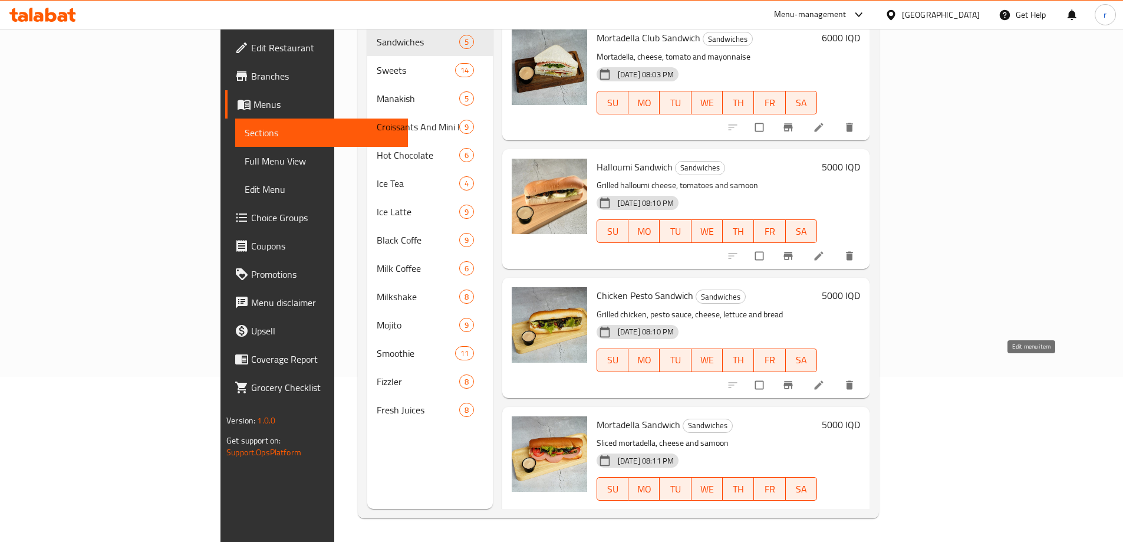
click at [824, 379] on icon at bounding box center [819, 385] width 12 height 12
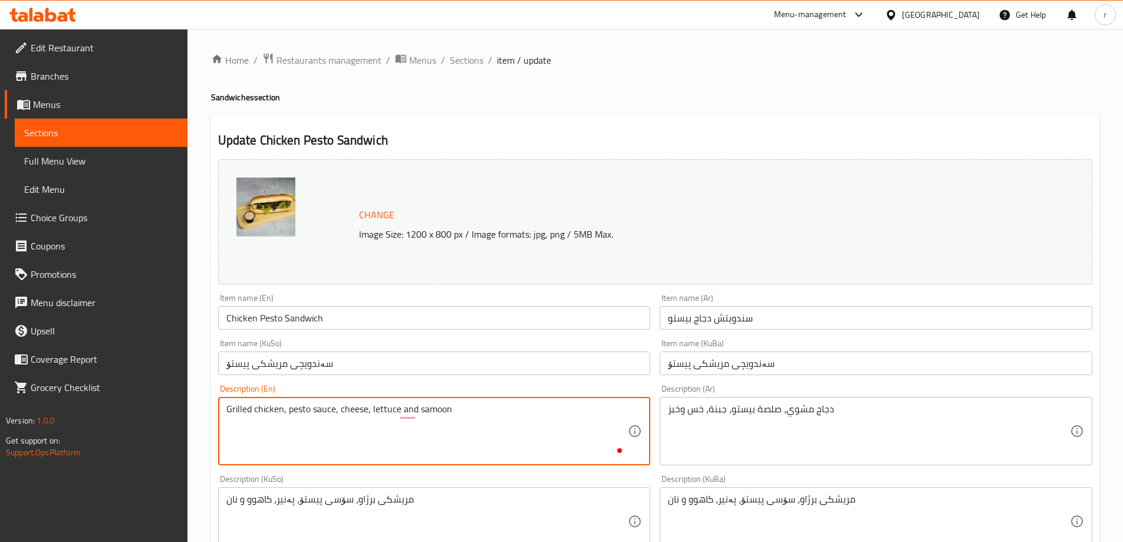
type textarea "Grilled chicken, pesto sauce, cheese, lettuce and samoon"
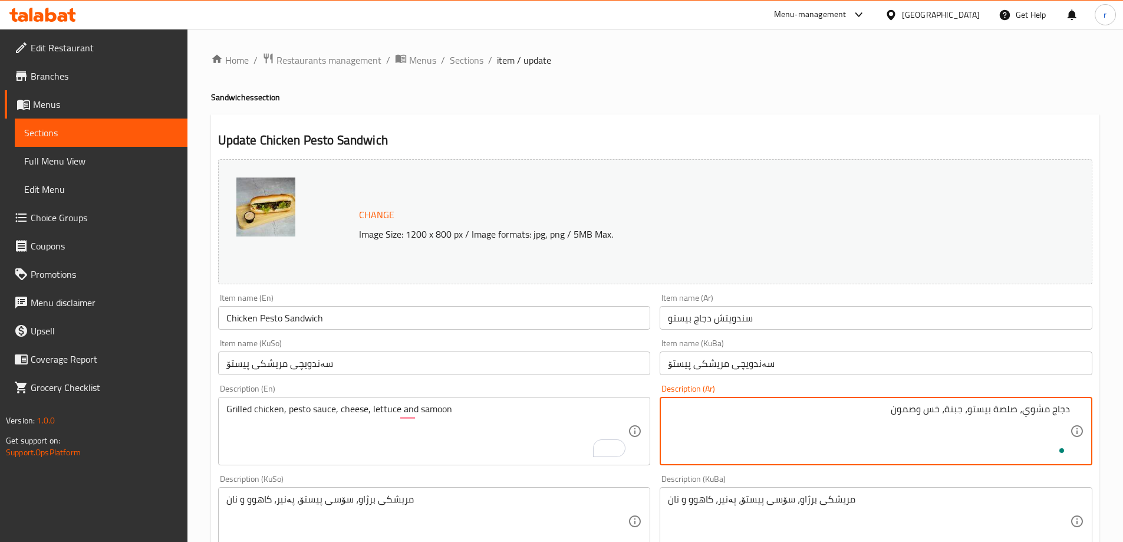
type textarea "دجاج مشوي، صلصة بيستو، جبنة، خس وصمون"
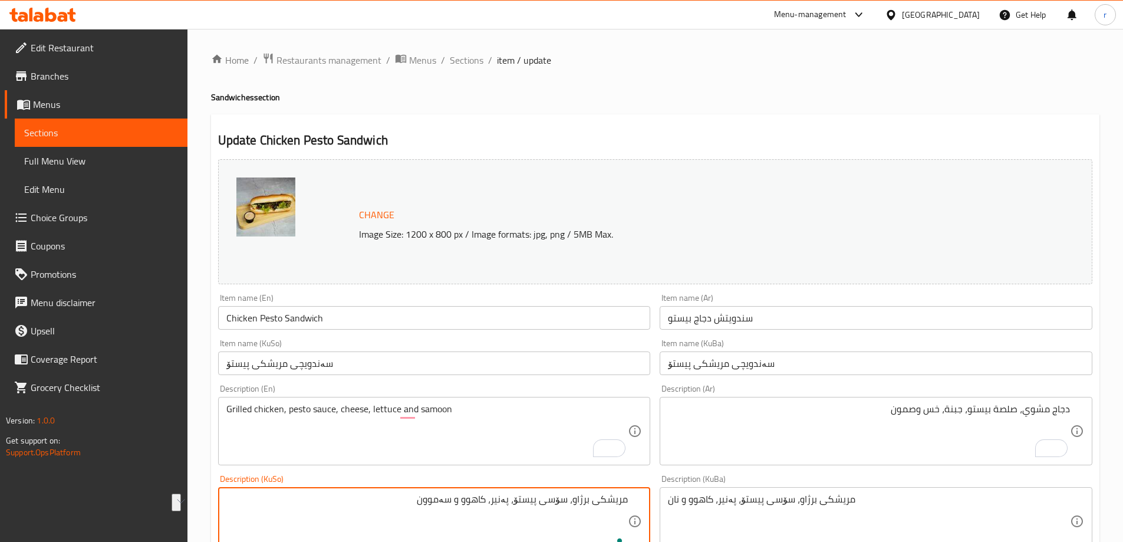
type textarea "مریشکی برژاو، سۆسی پیستۆ، پەنیر، کاهوو و سەموون"
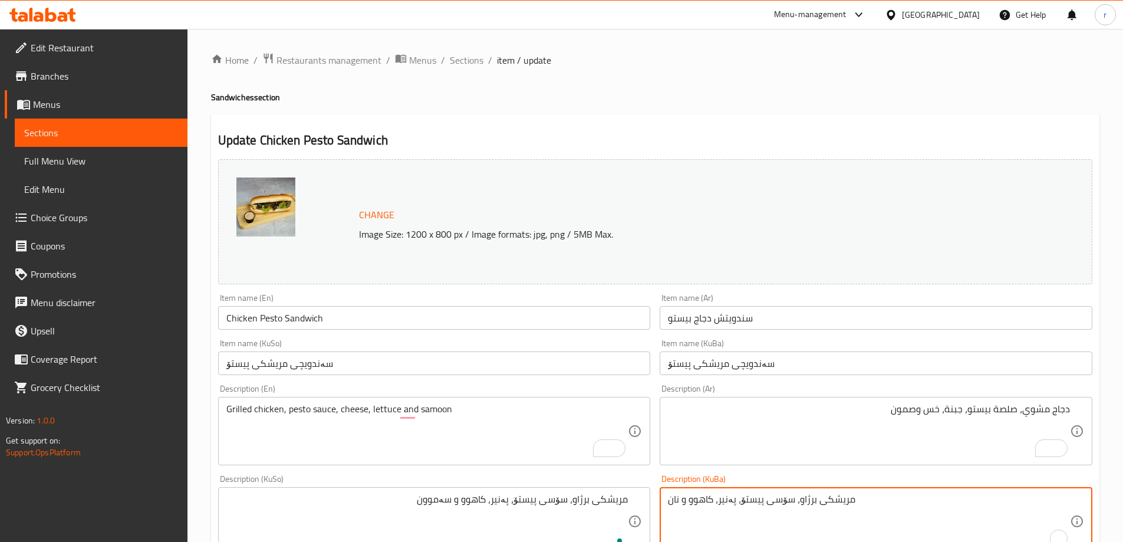
paste textarea "سەموو"
type textarea "مریشکی برژاو، سۆسی پیستۆ، پەنیر، کاهوو و سەموون"
click at [470, 382] on div "Description (En) Grilled chicken, pesto sauce, cheese, lettuce and samoon Descr…" at bounding box center [434, 424] width 442 height 90
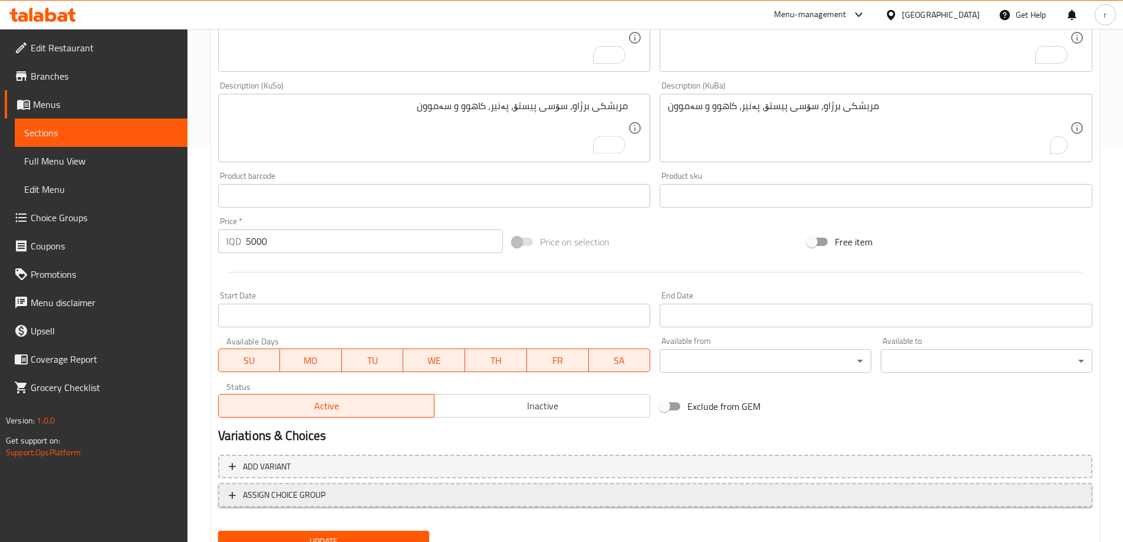
scroll to position [444, 0]
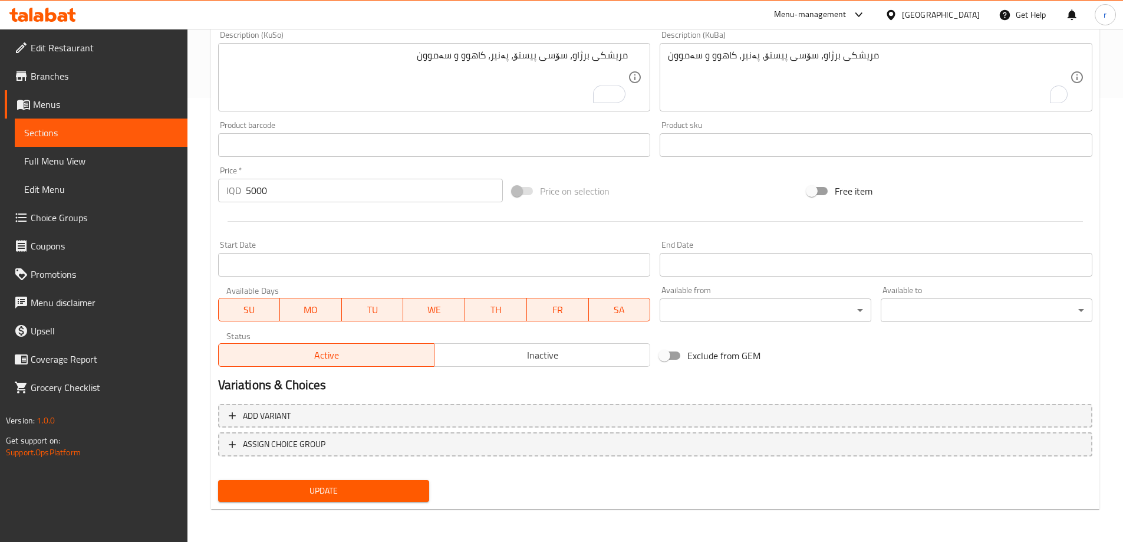
click at [397, 493] on span "Update" at bounding box center [323, 490] width 193 height 15
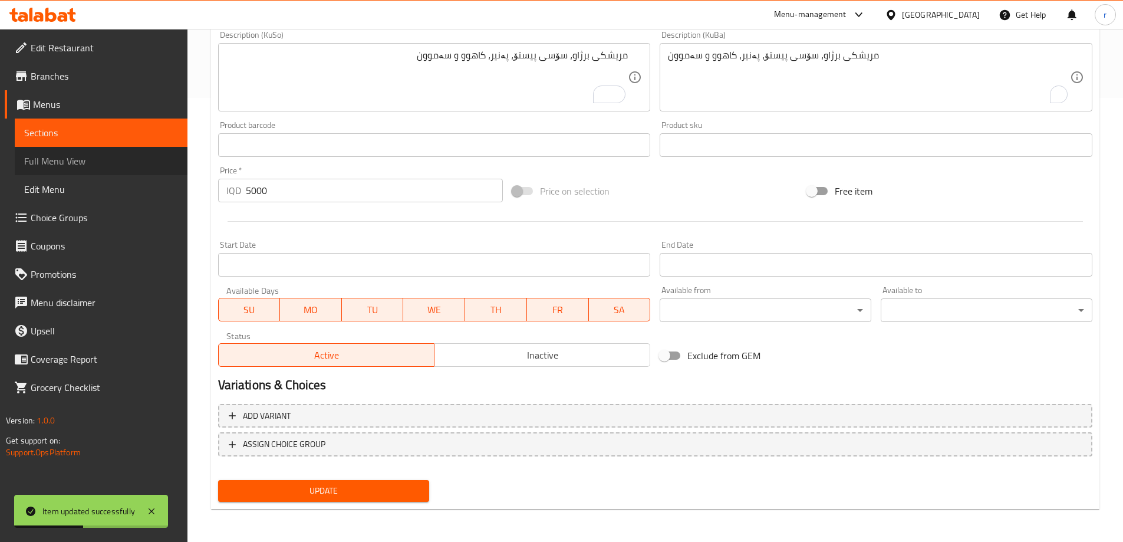
click at [143, 159] on span "Full Menu View" at bounding box center [101, 161] width 154 height 14
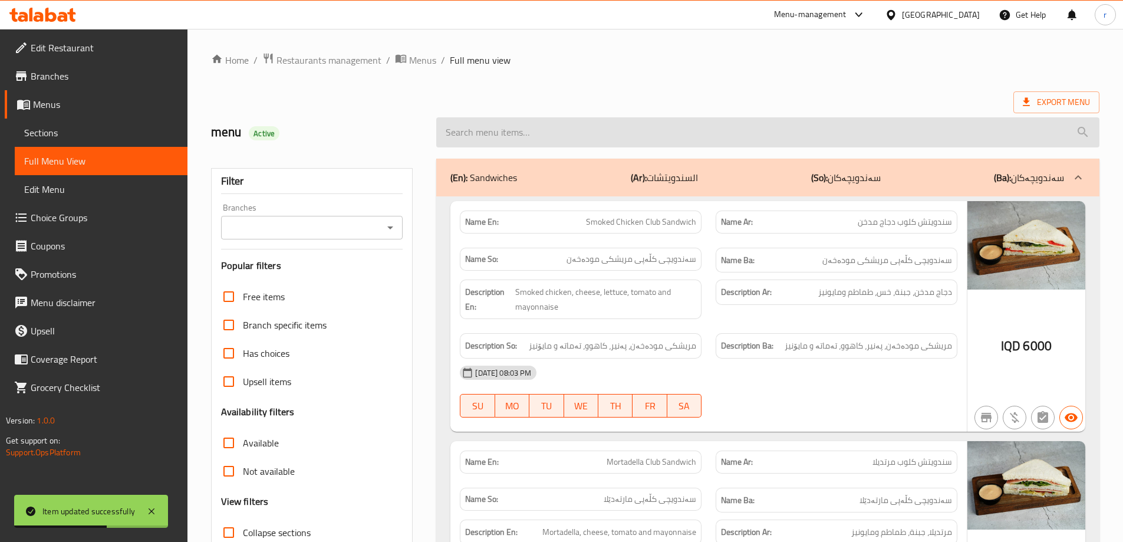
click at [530, 138] on input "search" at bounding box center [767, 132] width 663 height 30
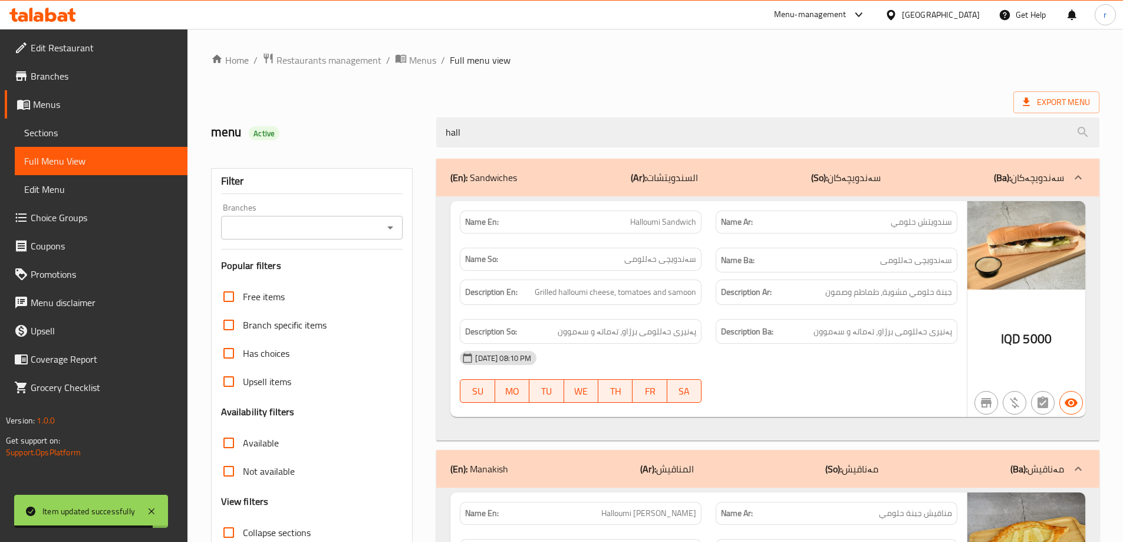
click at [606, 196] on div "(En): Manakish (Ar): المناقيش (So): مەناقیش (Ba): مەناقیش" at bounding box center [767, 178] width 663 height 38
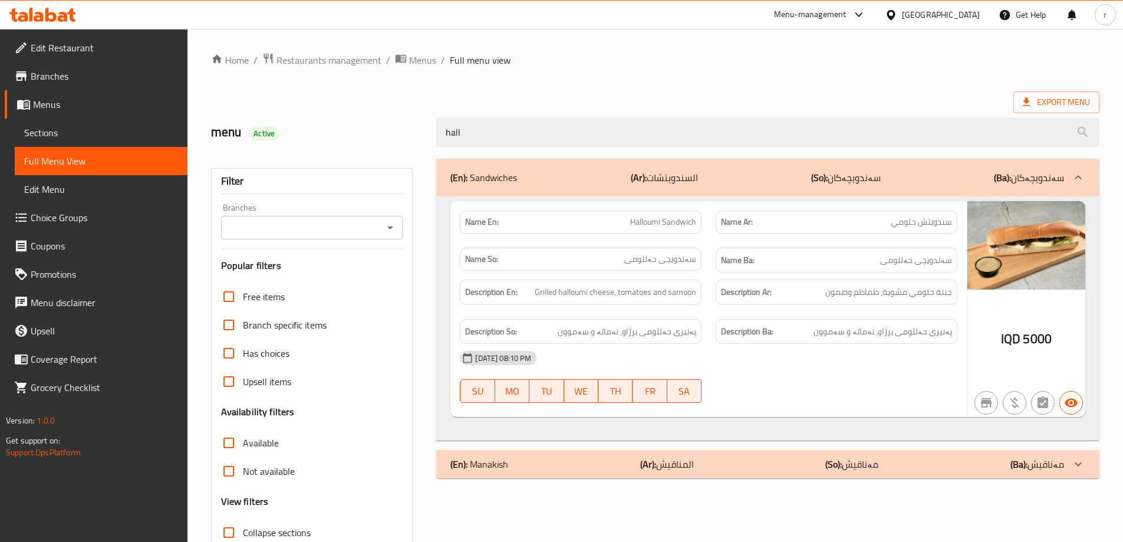
click at [819, 64] on ol "Home / Restaurants management / Menus / Full menu view" at bounding box center [655, 59] width 888 height 15
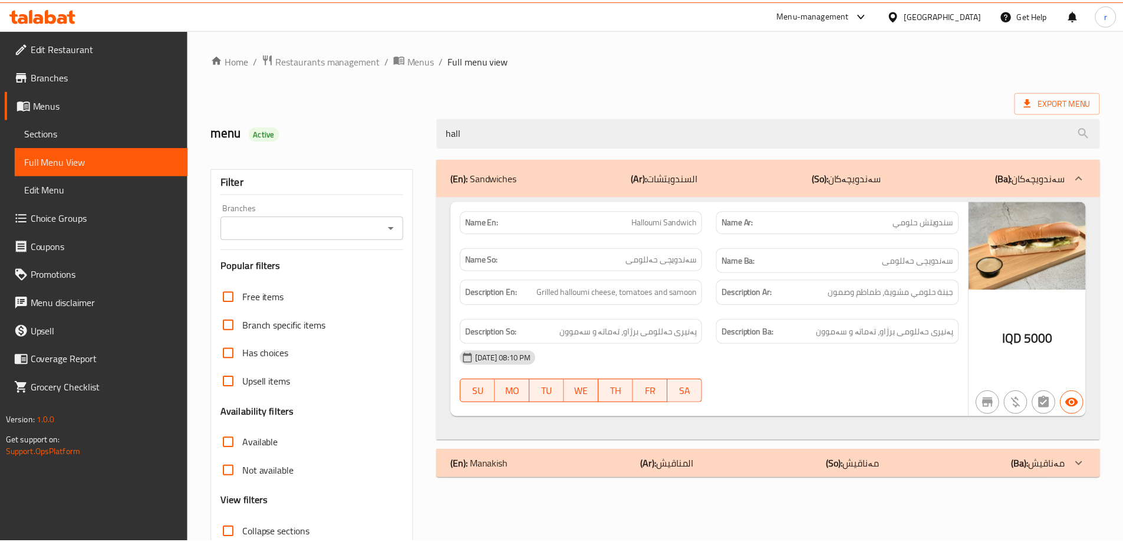
scroll to position [85, 0]
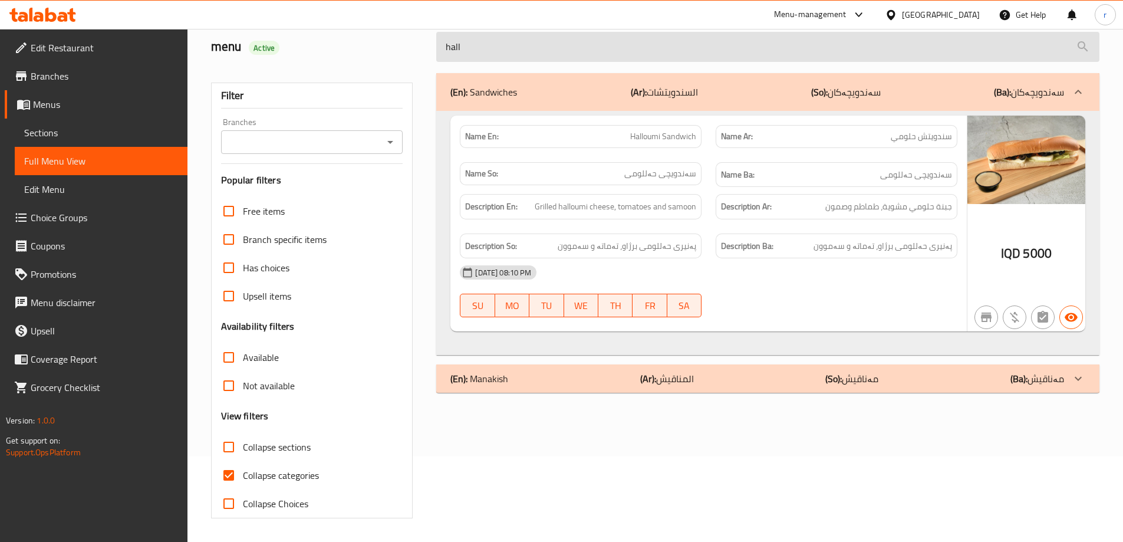
click at [550, 46] on input "hall" at bounding box center [767, 47] width 663 height 30
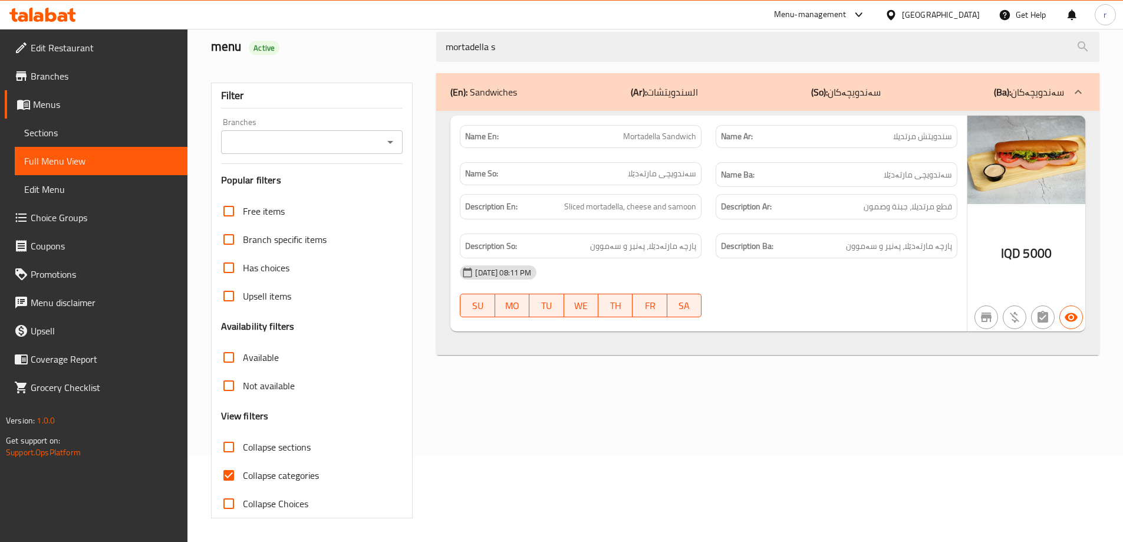
type input "mortadella s"
click at [774, 378] on div "(En): Sandwiches (Ar): السندويتشات (So): سەندویچەکان (Ba): سەندویچەکان Name En:…" at bounding box center [767, 295] width 677 height 459
